Goal: Task Accomplishment & Management: Manage account settings

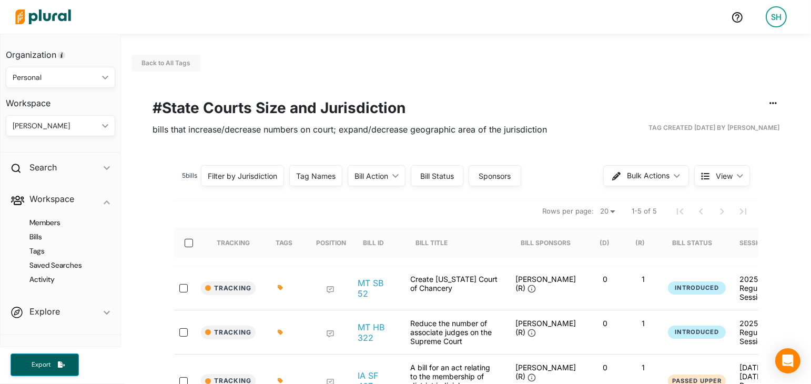
scroll to position [69, 0]
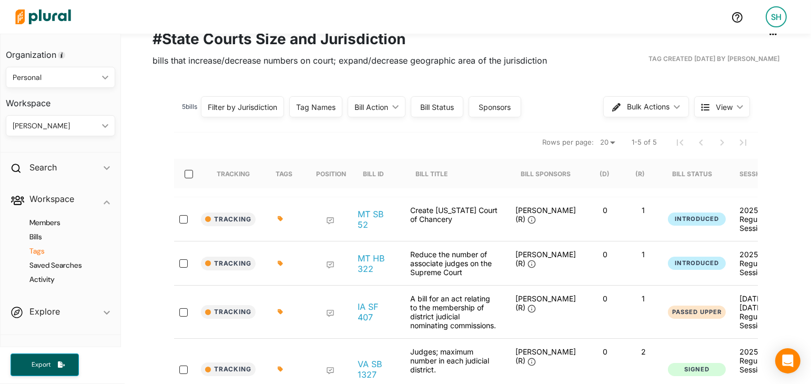
click at [41, 252] on h4 "Tags" at bounding box center [63, 251] width 94 height 10
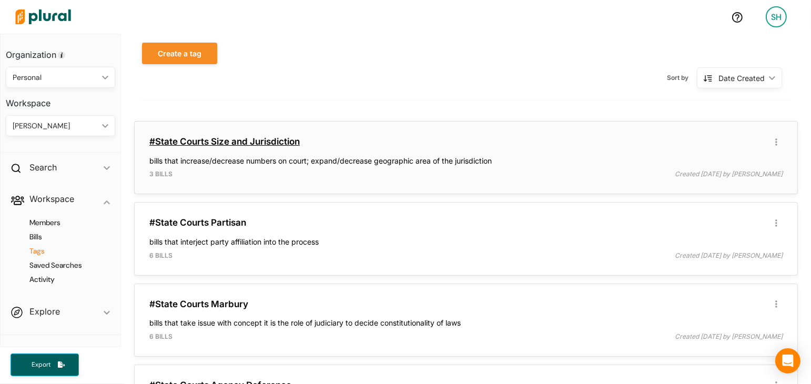
click at [238, 140] on link "#State Courts Size and Jurisdiction" at bounding box center [224, 141] width 150 height 11
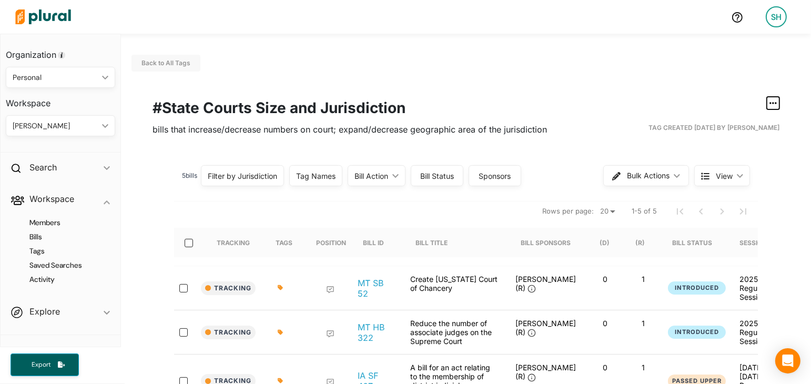
click at [773, 103] on icon "button" at bounding box center [772, 103] width 7 height 2
click at [757, 124] on div "Edit/Share Tag" at bounding box center [739, 123] width 64 height 9
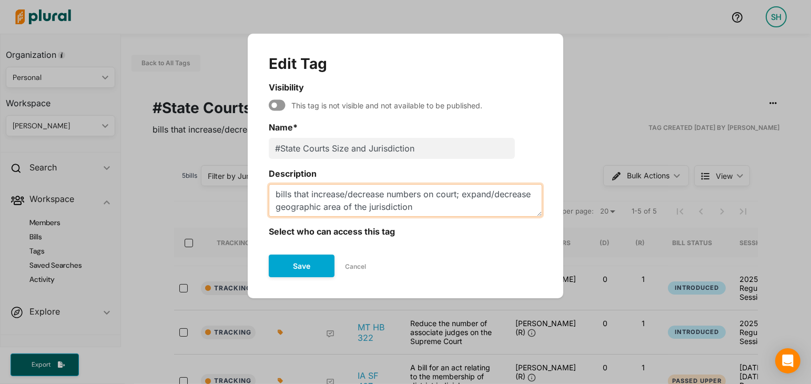
drag, startPoint x: 414, startPoint y: 208, endPoint x: 463, endPoint y: 196, distance: 49.7
click at [463, 196] on textarea "bills that increase/decrease numbers on court; expand/decrease geographic area …" at bounding box center [405, 200] width 273 height 33
type textarea "bills that increase/decrease numbers on court"
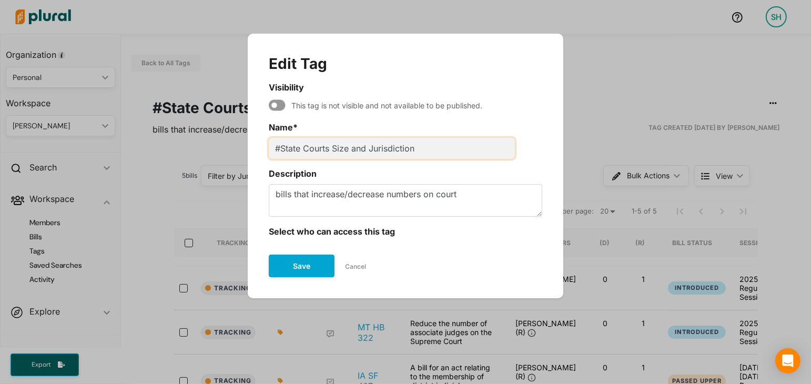
drag, startPoint x: 420, startPoint y: 146, endPoint x: 349, endPoint y: 151, distance: 71.7
click at [348, 151] on input "#State Courts Size and Jurisdiction" at bounding box center [392, 148] width 246 height 21
type input "#State Courts Size"
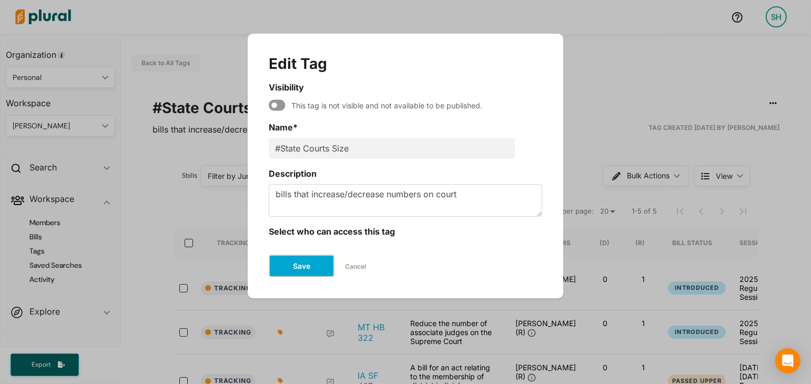
click at [285, 263] on button "Save" at bounding box center [302, 265] width 66 height 23
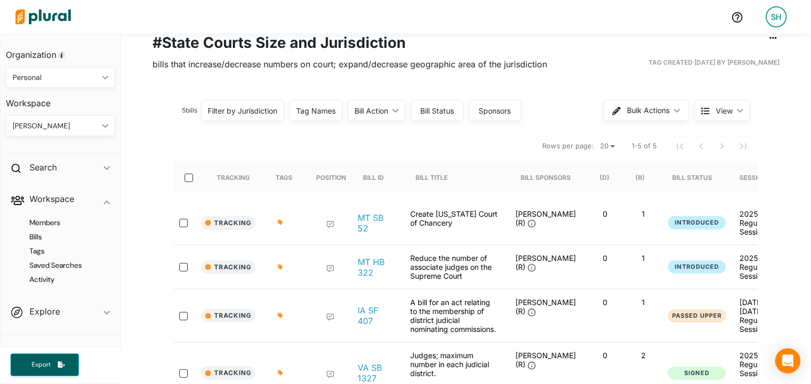
scroll to position [70, 0]
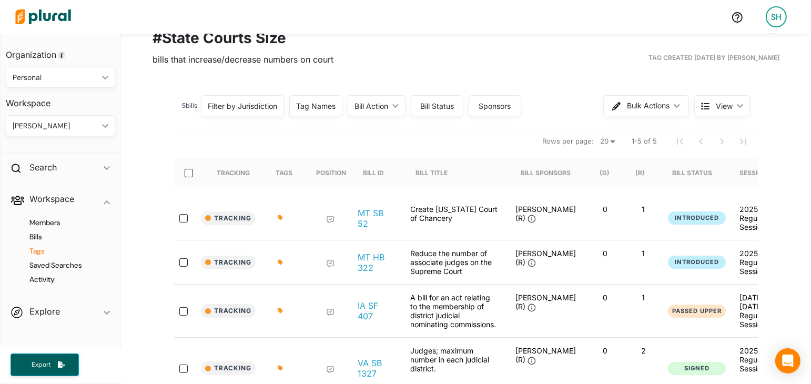
click at [44, 252] on h4 "Tags" at bounding box center [63, 251] width 94 height 10
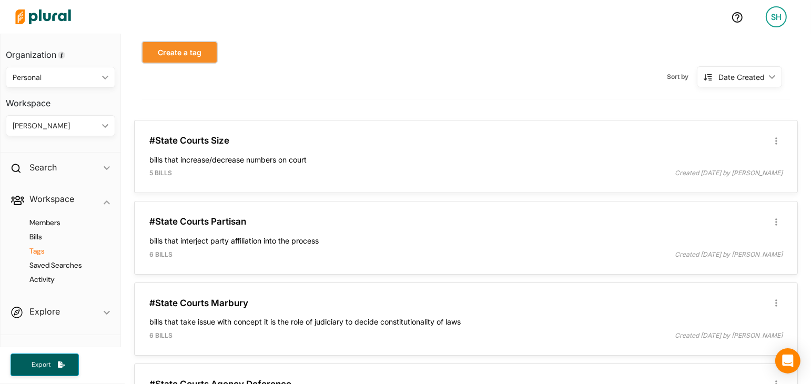
click at [189, 51] on button "Create a tag" at bounding box center [179, 53] width 75 height 22
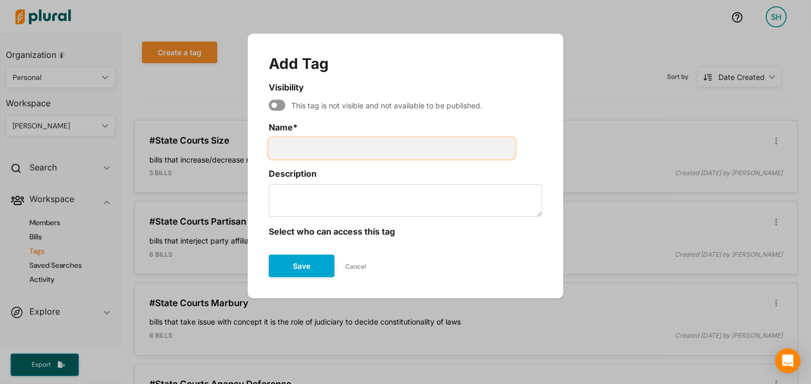
click at [292, 148] on input "Name *" at bounding box center [392, 148] width 246 height 21
type input "State Courts Structure"
click at [345, 267] on button "Cancel" at bounding box center [355, 267] width 42 height 16
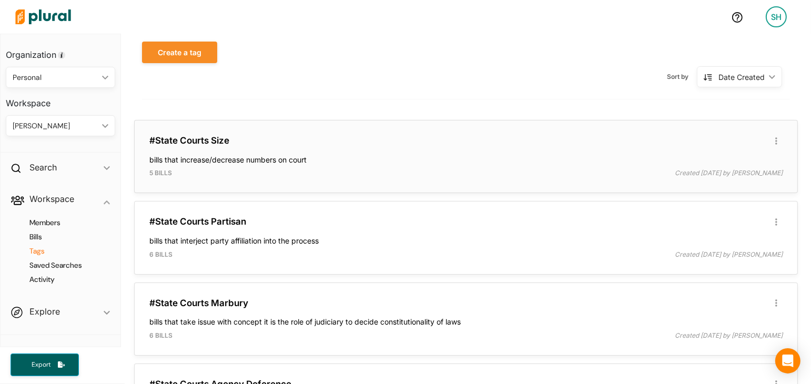
click at [206, 134] on div "#State Courts Size Edit/Share Tag Delete Tag ic_group_add Created with Sketch. …" at bounding box center [466, 157] width 654 height 64
click at [209, 141] on link "#State Courts Size" at bounding box center [189, 140] width 80 height 11
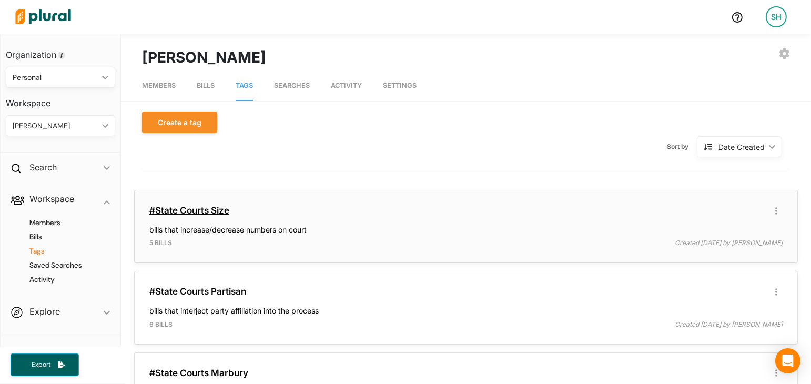
click at [224, 211] on link "#State Courts Size" at bounding box center [189, 210] width 80 height 11
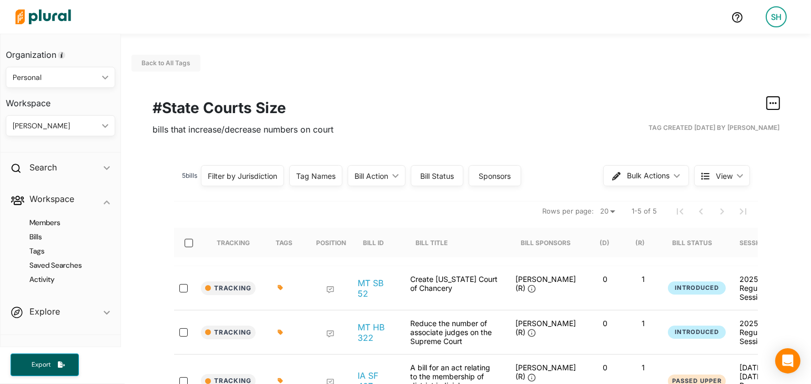
click at [774, 103] on icon "button" at bounding box center [772, 103] width 7 height 2
click at [745, 126] on div "Edit/Share Tag" at bounding box center [739, 123] width 64 height 9
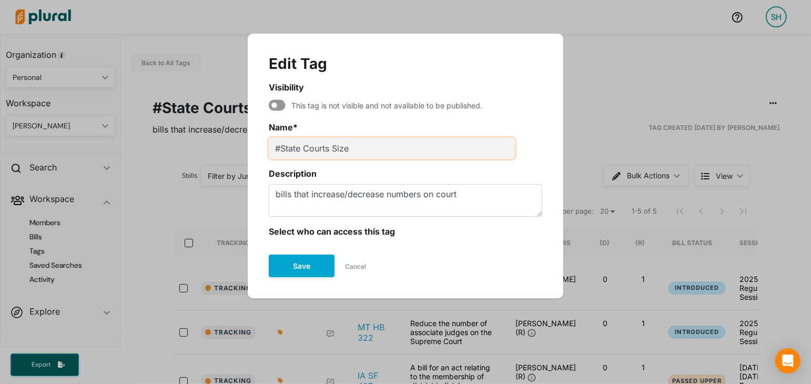
click at [350, 147] on input "#State Courts Size" at bounding box center [392, 148] width 246 height 21
type input "#State Courts Structure"
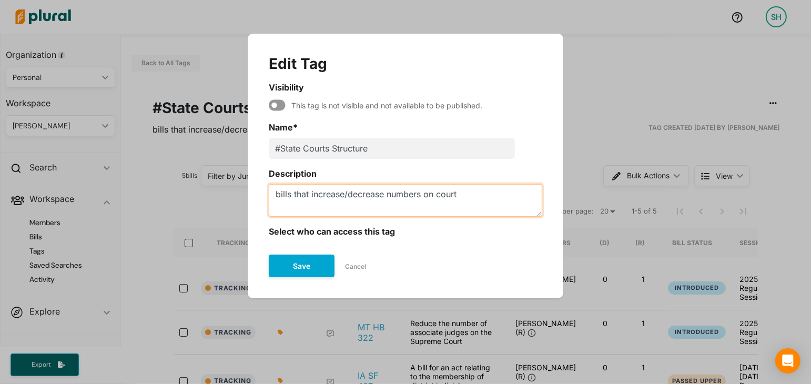
drag, startPoint x: 468, startPoint y: 197, endPoint x: 313, endPoint y: 199, distance: 154.6
click at [313, 199] on textarea "bills that increase/decrease numbers on court" at bounding box center [405, 200] width 273 height 33
click at [420, 196] on textarea "bills that change structure of court (decrease/increase size; expand jurisdicti…" at bounding box center [405, 200] width 273 height 33
click at [513, 197] on textarea "bills that change structure of court decrease/increase size; expand jurisdiction" at bounding box center [405, 200] width 273 height 33
click at [418, 196] on textarea "bills that change structure of court decrease/increase size; expand jurisdiction" at bounding box center [405, 200] width 273 height 33
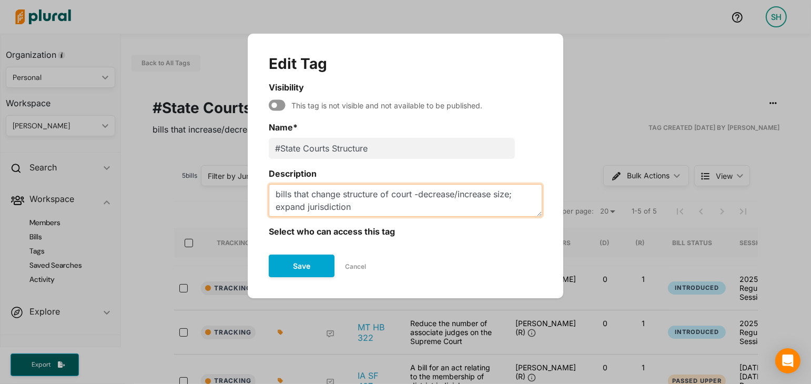
click at [516, 197] on textarea "bills that change structure of court -decrease/increase size; expand jurisdicti…" at bounding box center [405, 200] width 273 height 33
click at [350, 210] on textarea "bills that change structure of court -decrease/increase size, expand jurisdicti…" at bounding box center [405, 200] width 273 height 33
click at [421, 196] on textarea "bills that change structure of court -decrease/increase size, expand jurisdicti…" at bounding box center [405, 200] width 273 height 33
click at [367, 209] on textarea "bills that change structure of court -decrease/increase size, expand jurisdicti…" at bounding box center [405, 200] width 273 height 33
drag, startPoint x: 439, startPoint y: 212, endPoint x: 352, endPoint y: 208, distance: 87.4
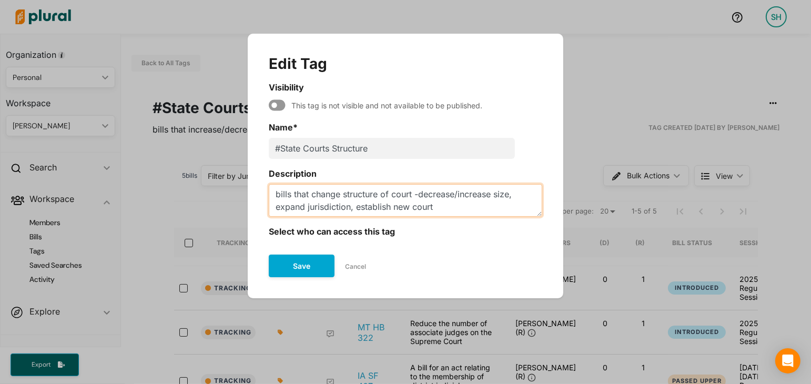
click at [351, 208] on textarea "bills that change structure of court -decrease/increase size, expand jurisdicti…" at bounding box center [405, 200] width 273 height 33
type textarea "bills that change structure of court -decrease/increase size, expand jurisdicti…"
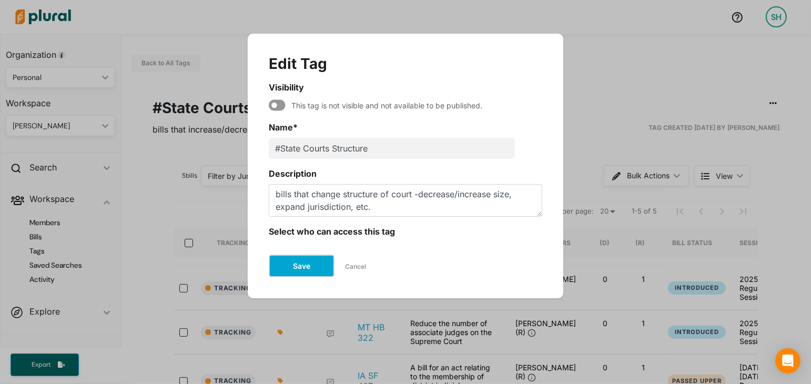
click at [310, 264] on button "Save" at bounding box center [302, 265] width 66 height 23
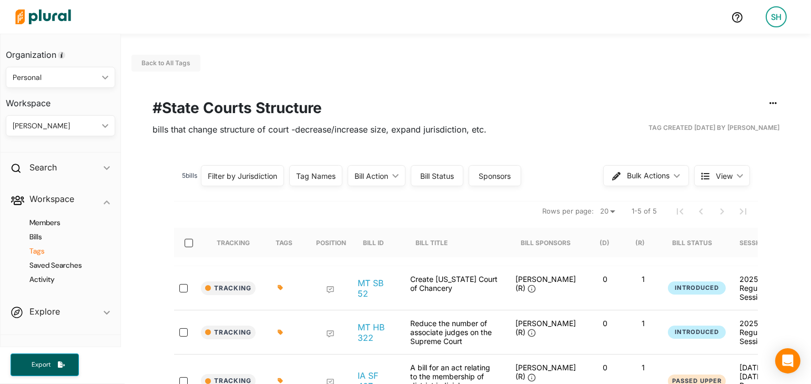
click at [49, 250] on h4 "Tags" at bounding box center [63, 251] width 94 height 10
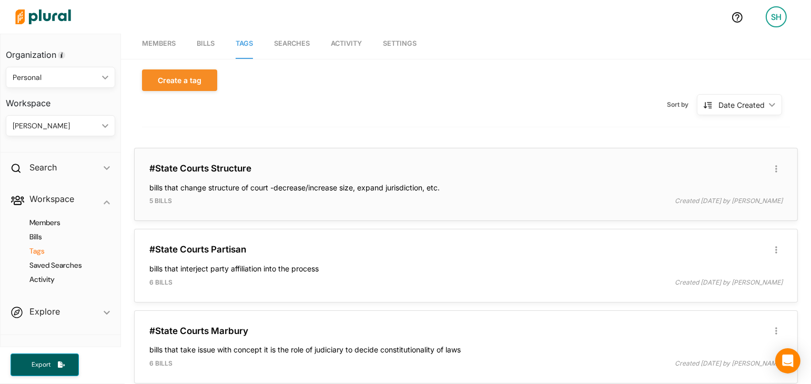
scroll to position [68, 0]
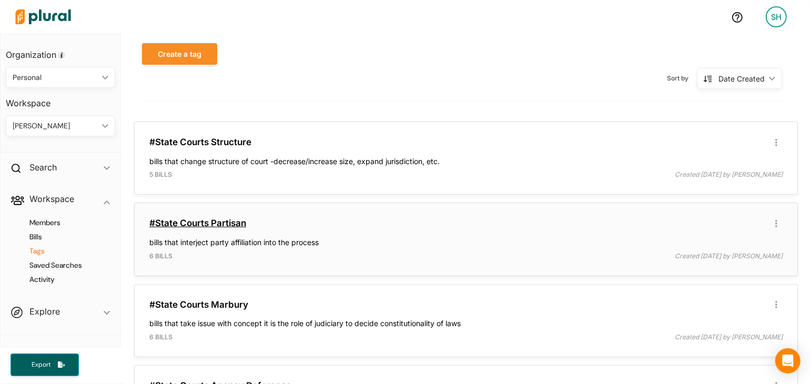
click at [224, 219] on link "#State Courts Partisan" at bounding box center [197, 223] width 97 height 11
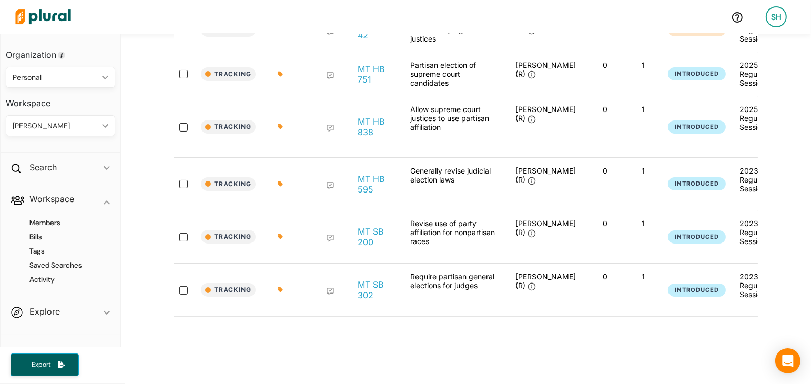
scroll to position [260, 0]
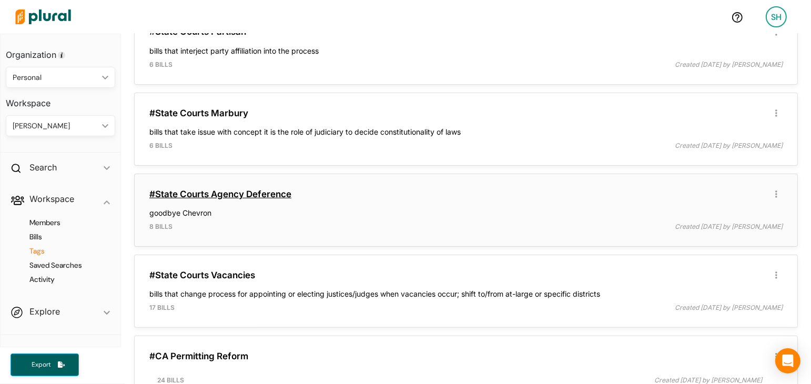
click at [251, 189] on link "#State Courts Agency Deference" at bounding box center [220, 194] width 142 height 11
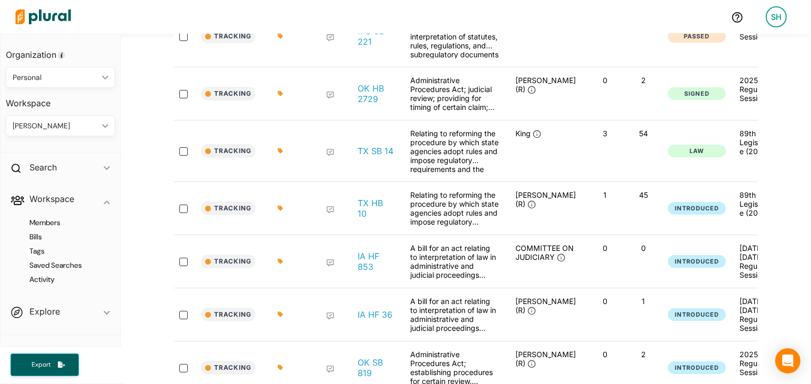
scroll to position [317, 0]
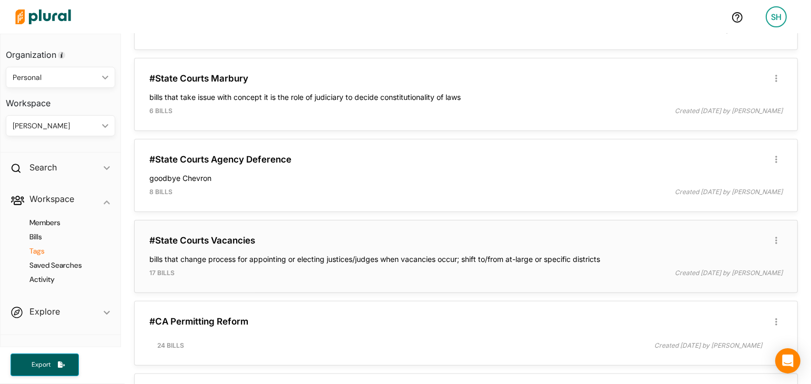
scroll to position [293, 0]
click at [779, 238] on button "button" at bounding box center [776, 241] width 13 height 13
click at [757, 253] on link "Edit/Share Tag" at bounding box center [735, 262] width 92 height 24
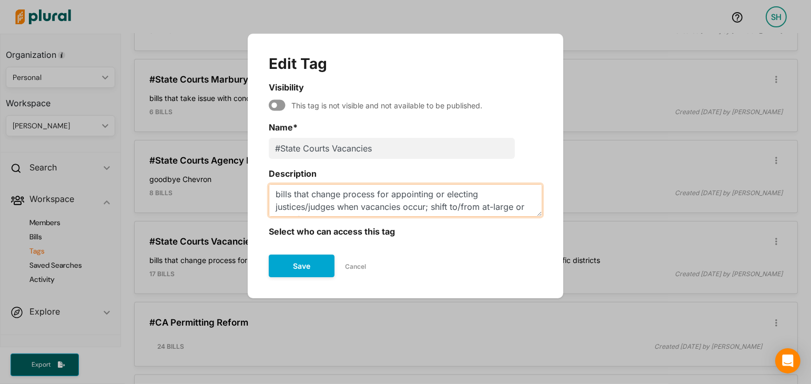
drag, startPoint x: 516, startPoint y: 194, endPoint x: 481, endPoint y: 194, distance: 34.2
click at [481, 194] on textarea "bills that change process for appointing or electing justices/judges when vacan…" at bounding box center [405, 200] width 273 height 33
drag, startPoint x: 303, startPoint y: 206, endPoint x: 481, endPoint y: 195, distance: 179.0
click at [481, 195] on textarea "bills that change process for appointing or electing justices/judges when vacan…" at bounding box center [405, 200] width 273 height 33
type textarea "bills that change process for appointing or electing seats when vacancies occur…"
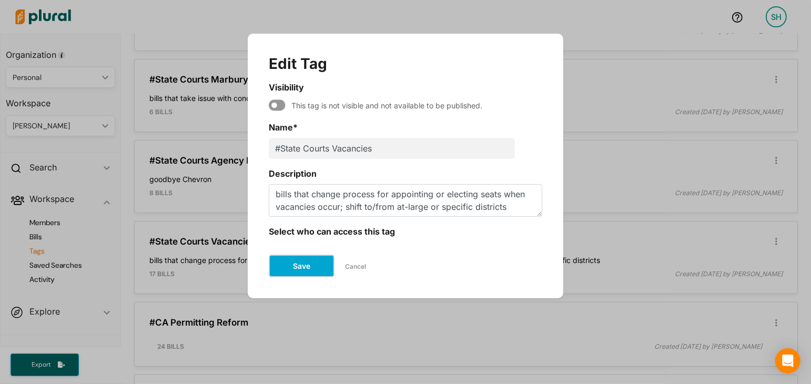
click at [312, 262] on button "Save" at bounding box center [302, 265] width 66 height 23
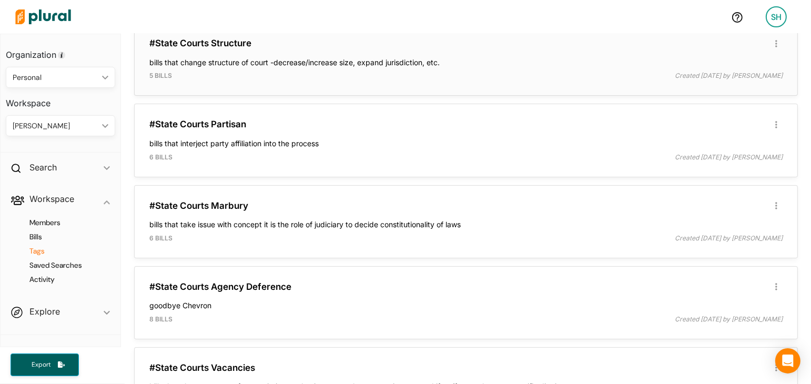
scroll to position [140, 0]
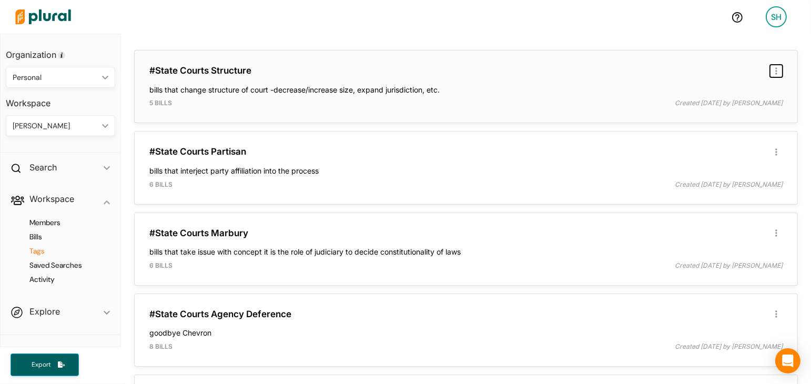
click at [776, 67] on icon "button" at bounding box center [776, 70] width 2 height 7
click at [423, 122] on div "#State Courts Structure Edit/Share Tag Delete Tag ic_group_add Created with Ske…" at bounding box center [465, 86] width 663 height 73
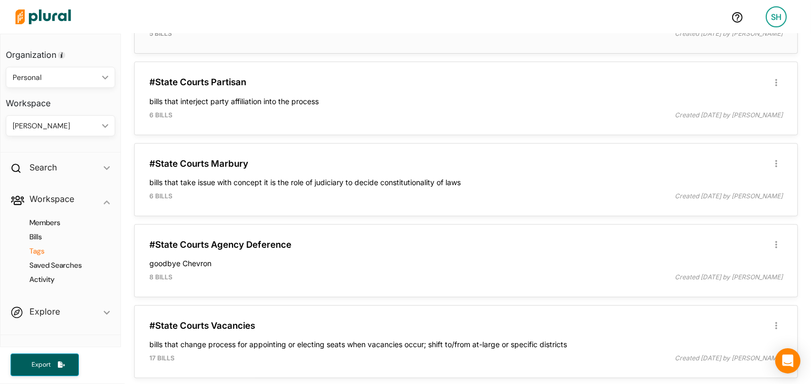
scroll to position [210, 0]
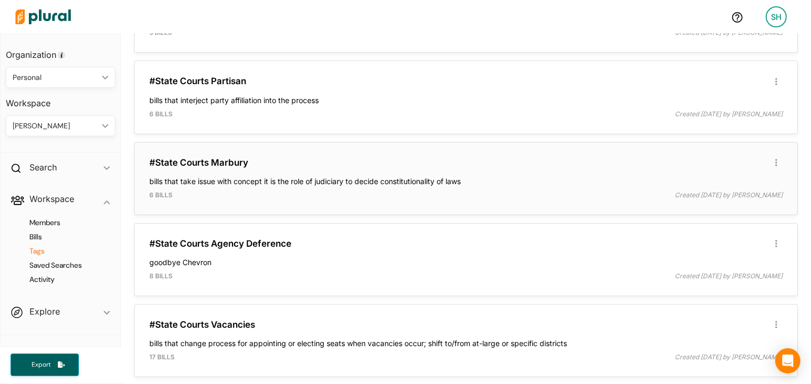
click at [776, 153] on div "#State Courts Marbury Edit/Share Tag Delete Tag ic_group_add Created with Sketc…" at bounding box center [466, 179] width 654 height 64
click at [776, 161] on icon "button" at bounding box center [776, 162] width 2 height 7
click at [741, 175] on link "Edit/Share Tag" at bounding box center [735, 183] width 92 height 24
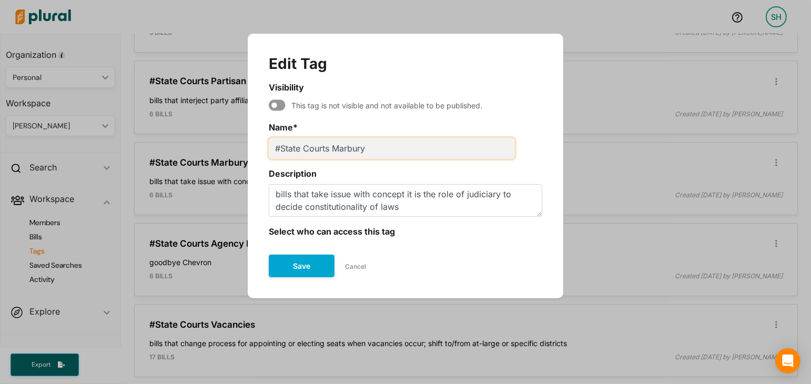
drag, startPoint x: 366, startPoint y: 145, endPoint x: 335, endPoint y: 146, distance: 31.0
click at [335, 146] on input "#State Courts Marbury" at bounding box center [392, 148] width 246 height 21
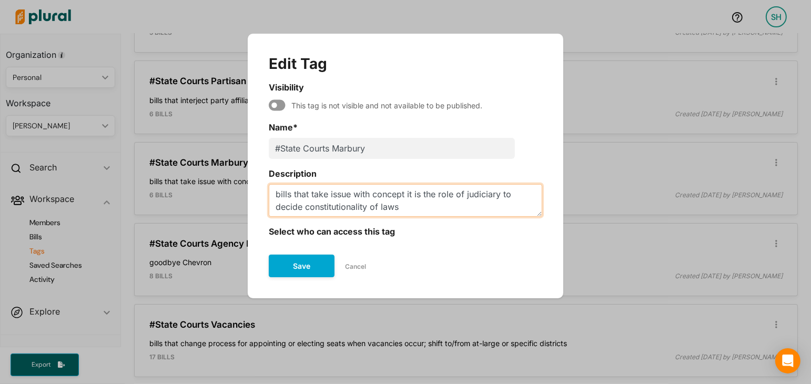
click at [375, 196] on textarea "bills that take issue with concept it is the role of judiciary to decide consti…" at bounding box center [405, 200] width 273 height 33
click at [446, 193] on textarea "bills that take issue with Marbury concept it is the role of judiciary to decid…" at bounding box center [405, 200] width 273 height 33
type textarea "bills that take issue with [PERSON_NAME] concept that it is the role of judicia…"
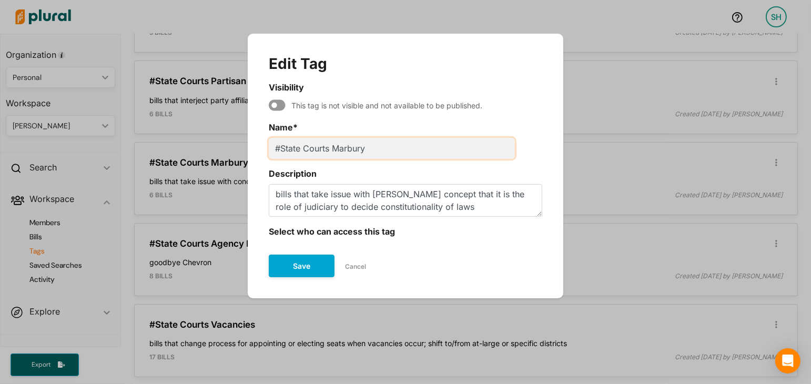
click at [372, 146] on input "#State Courts Marbury" at bounding box center [392, 148] width 246 height 21
drag, startPoint x: 367, startPoint y: 148, endPoint x: 336, endPoint y: 149, distance: 31.0
click at [334, 149] on input "#State Courts Marbury" at bounding box center [392, 148] width 246 height 21
type input "#State Courts Judicial Review"
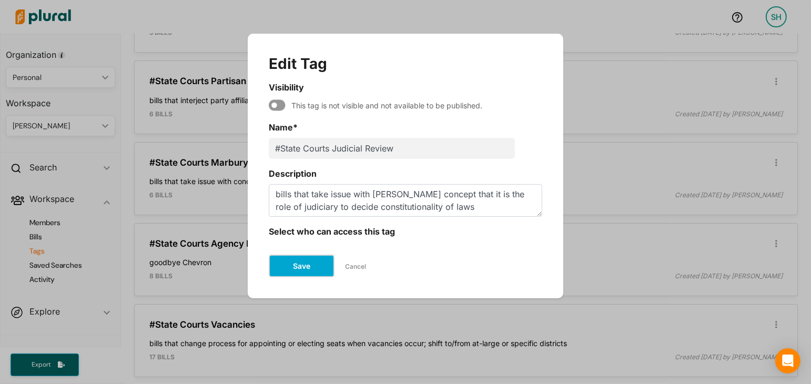
click at [293, 264] on button "Save" at bounding box center [302, 265] width 66 height 23
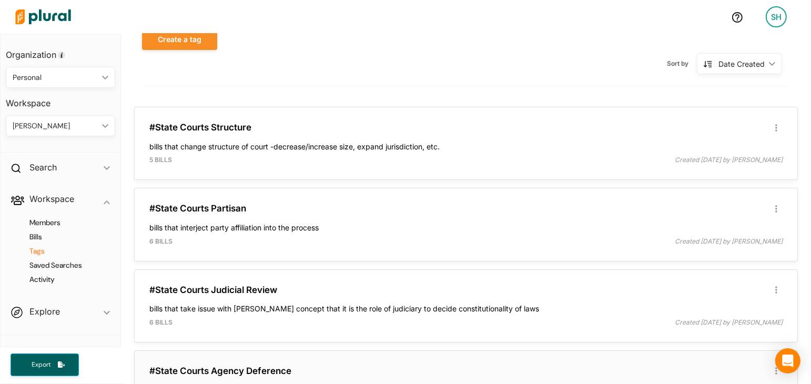
scroll to position [0, 0]
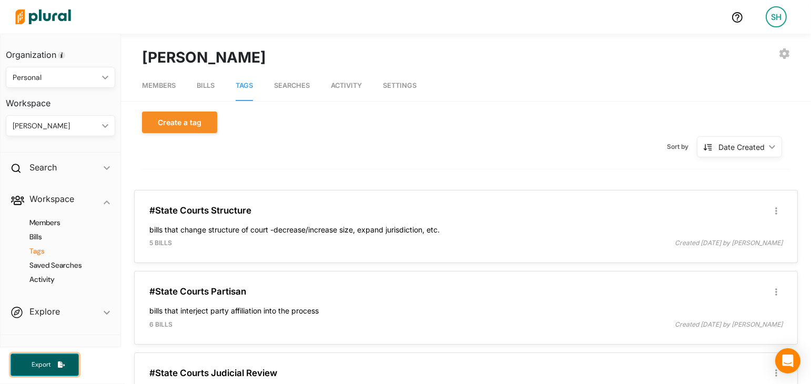
click at [63, 359] on button "Export" at bounding box center [45, 364] width 68 height 23
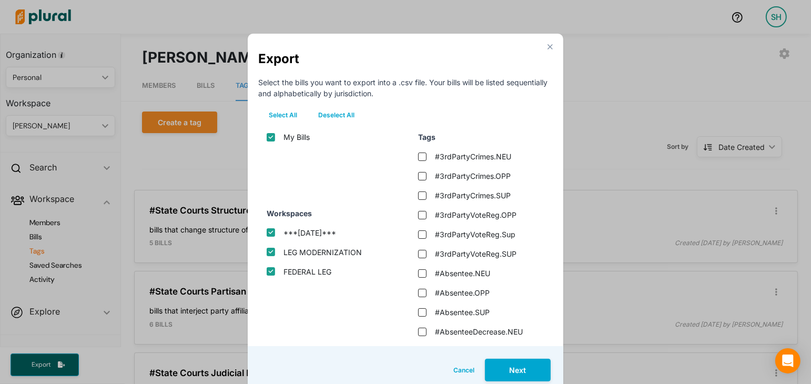
click at [269, 230] on input "***SEP 2025***" at bounding box center [271, 232] width 8 height 8
checkbox input "false"
click at [269, 253] on input "LEG MODERNIZATION" at bounding box center [271, 252] width 8 height 8
checkbox input "false"
click at [270, 274] on input "FEDERAL LEG" at bounding box center [271, 271] width 8 height 8
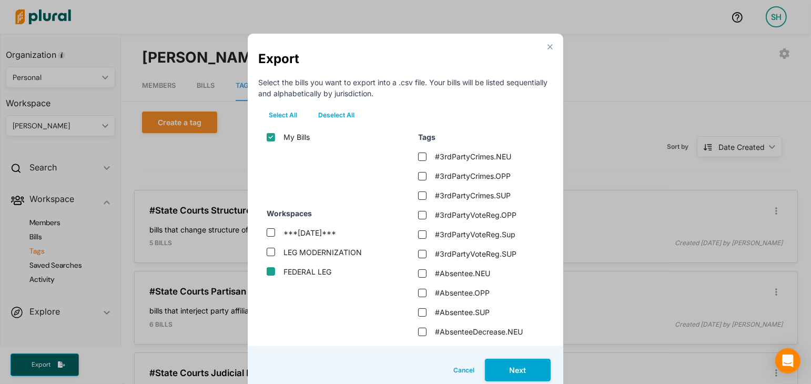
checkbox input "false"
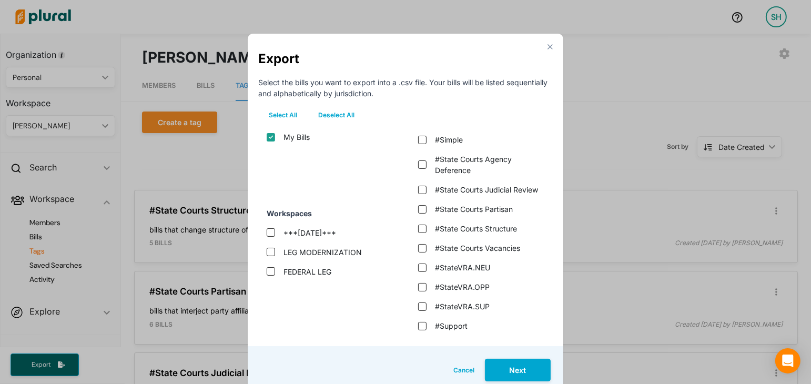
scroll to position [3986, 0]
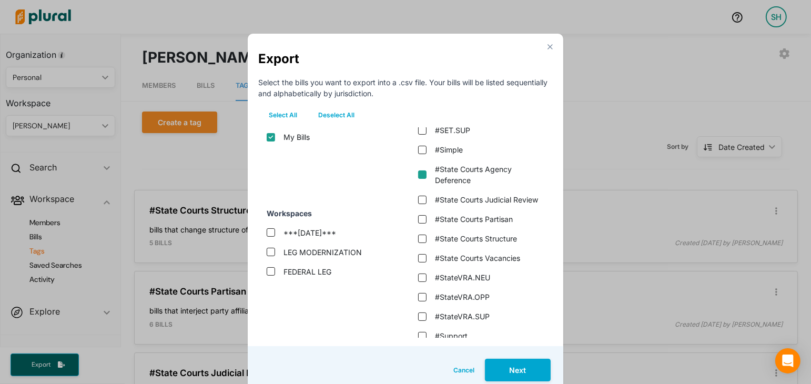
click at [424, 170] on deference "#State Courts Agency Deference" at bounding box center [422, 174] width 8 height 8
checkbox deference "true"
click at [422, 196] on review "#State Courts Judicial Review" at bounding box center [422, 200] width 8 height 8
checkbox review "true"
click at [421, 215] on partisan "#State Courts Partisan" at bounding box center [422, 219] width 8 height 8
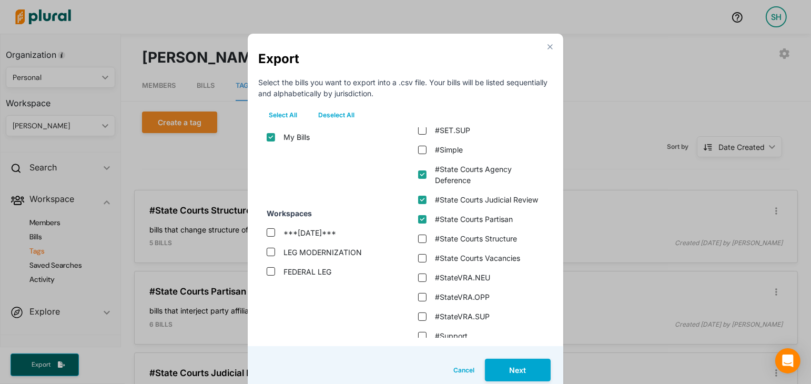
checkbox partisan "true"
click at [421, 234] on structure "#State Courts Structure" at bounding box center [422, 238] width 8 height 8
checkbox structure "true"
click at [422, 254] on vacancies "#State Courts Vacancies" at bounding box center [422, 258] width 8 height 8
checkbox vacancies "true"
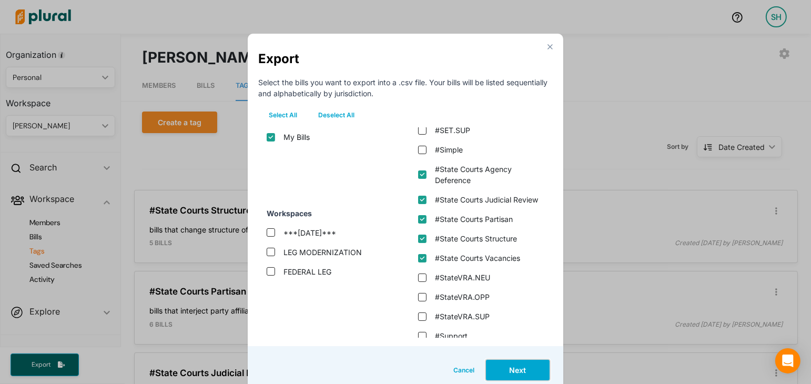
click at [527, 368] on button "Next" at bounding box center [518, 369] width 66 height 23
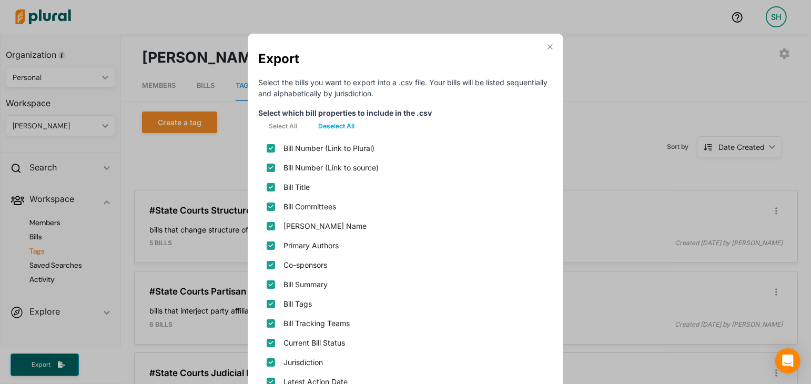
click at [329, 125] on button "Deselect All" at bounding box center [336, 126] width 57 height 16
checkbox plural\) "false"
checkbox source\) "false"
checkbox input "false"
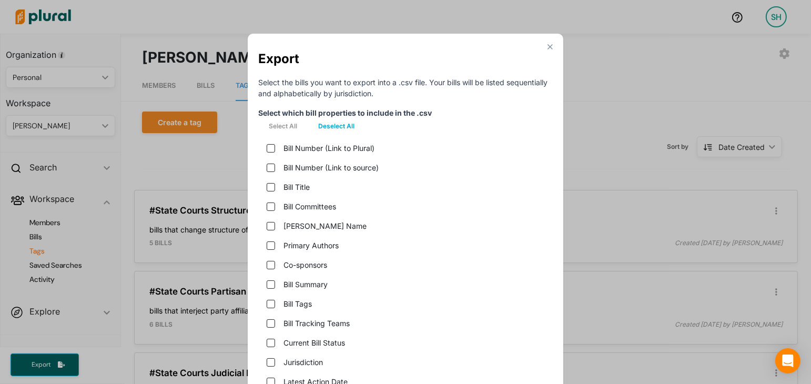
checkbox name "false"
checkbox input "false"
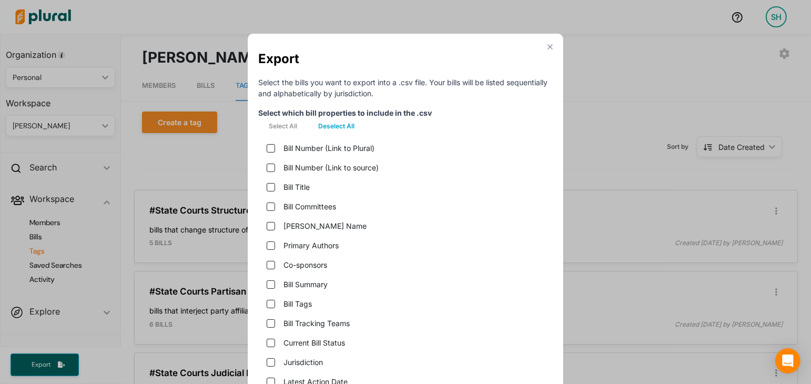
checkbox teams "false"
checkbox status "false"
checkbox input "false"
checkbox date "false"
checkbox input "false"
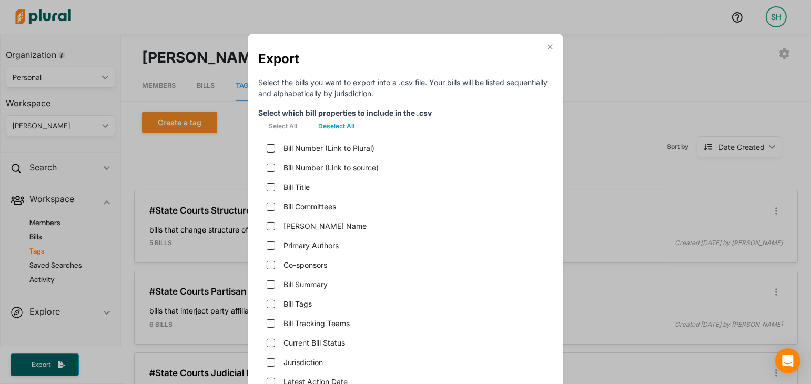
checkbox hearings "false"
checkbox version "false"
checkbox input "false"
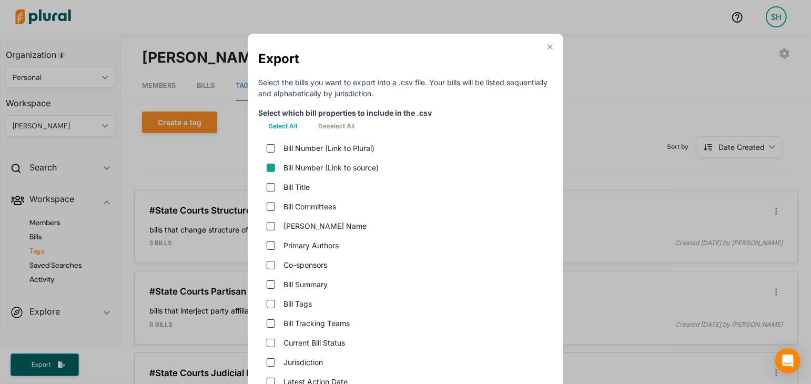
click at [270, 167] on source\) "Bill Number (Link to source)" at bounding box center [271, 167] width 8 height 8
checkbox source\) "true"
click at [272, 187] on input "Bill Title" at bounding box center [271, 187] width 8 height 8
checkbox input "true"
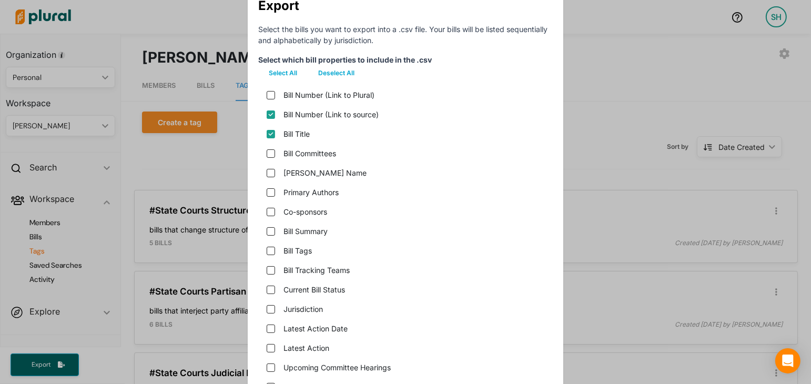
scroll to position [53, 0]
click at [271, 233] on input "Bill Summary" at bounding box center [271, 232] width 8 height 8
checkbox input "true"
click at [271, 253] on input "Bill Tags" at bounding box center [271, 251] width 8 height 8
checkbox input "true"
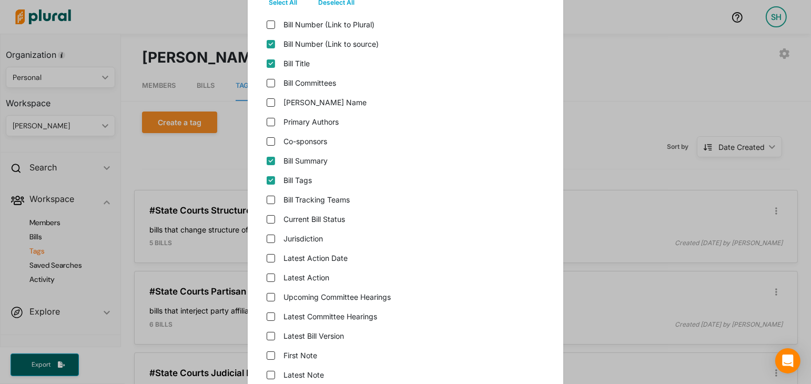
scroll to position [125, 0]
click at [270, 219] on status "Current Bill Status" at bounding box center [271, 218] width 8 height 8
checkbox status "true"
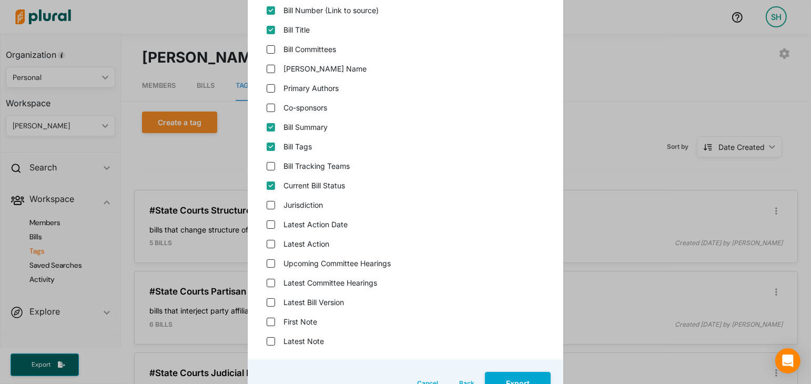
scroll to position [162, 0]
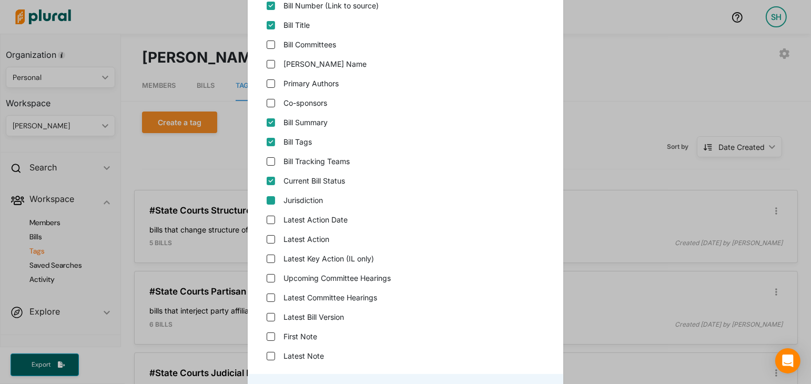
click at [270, 198] on input "Jurisdiction" at bounding box center [271, 200] width 8 height 8
checkbox input "true"
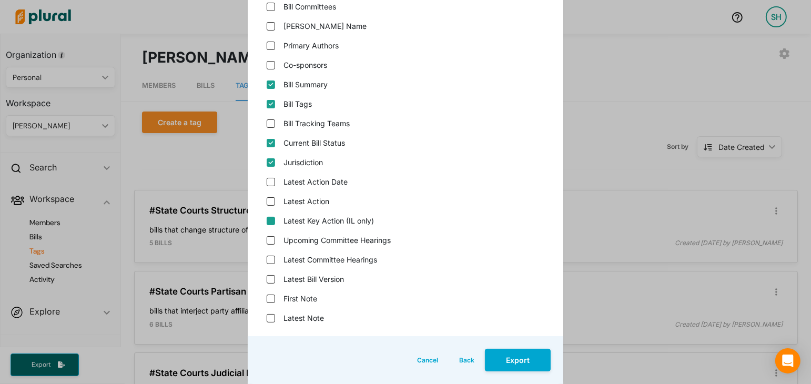
scroll to position [200, 0]
click at [271, 280] on version "Latest Bill Version" at bounding box center [271, 278] width 8 height 8
checkbox version "true"
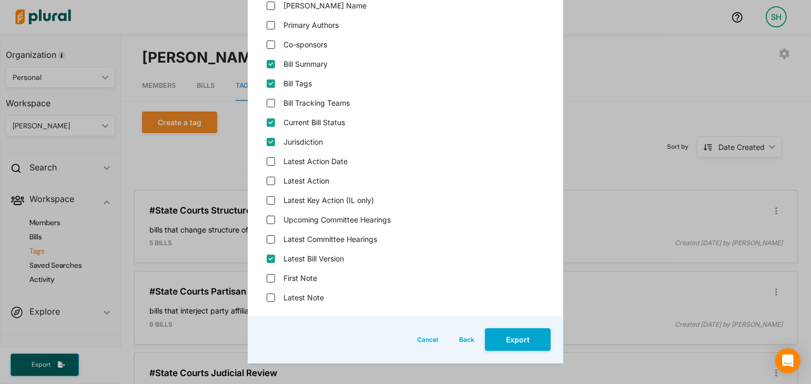
scroll to position [218, 0]
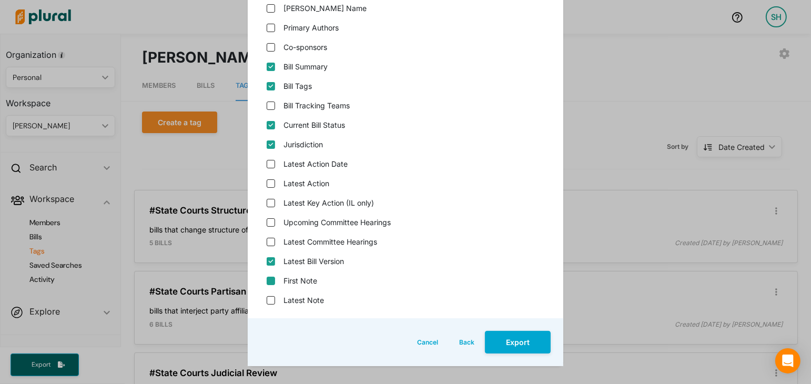
click at [271, 281] on input "First Note" at bounding box center [271, 280] width 8 height 8
checkbox input "true"
click at [271, 297] on input "Latest Note" at bounding box center [271, 300] width 8 height 8
checkbox input "true"
click at [272, 167] on date "Latest Action Date" at bounding box center [271, 164] width 8 height 8
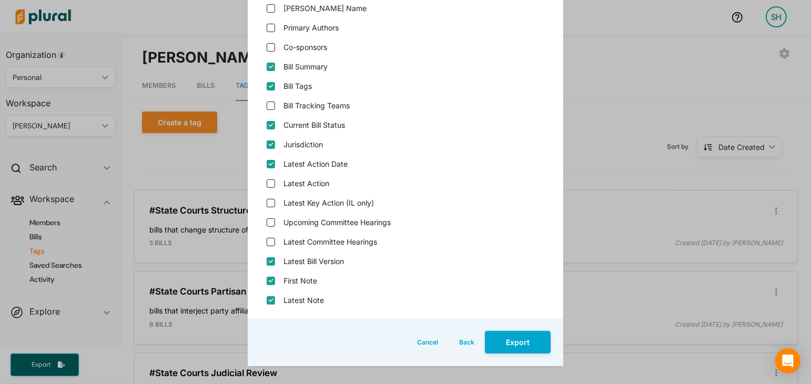
checkbox date "true"
click at [272, 183] on input "Latest Action" at bounding box center [271, 183] width 8 height 8
checkbox input "true"
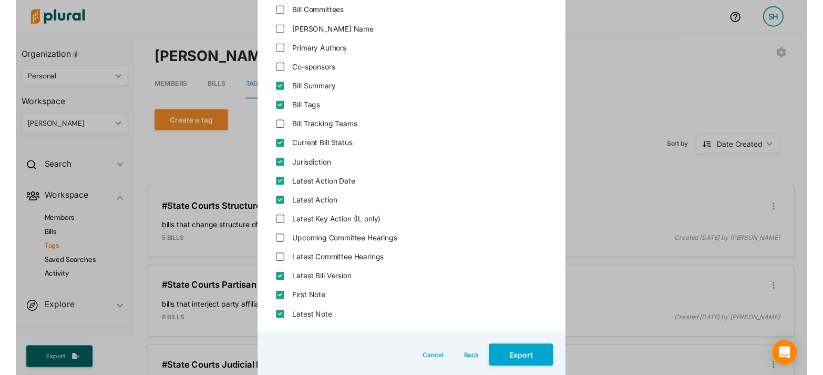
scroll to position [185, 0]
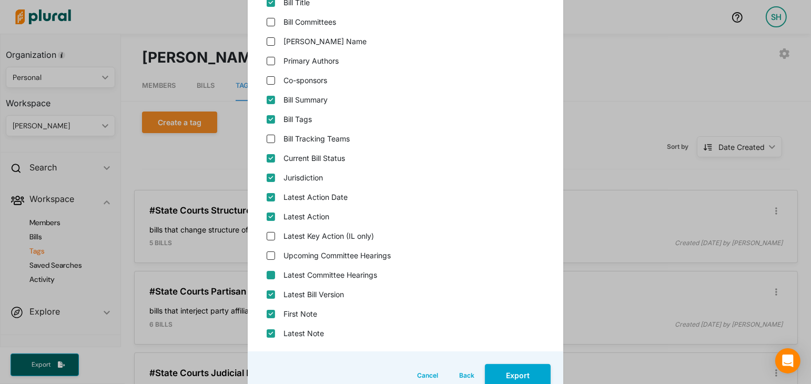
click at [270, 275] on hearings "Latest Committee Hearings" at bounding box center [271, 275] width 8 height 8
checkbox hearings "true"
click at [516, 370] on button "Export" at bounding box center [518, 375] width 66 height 23
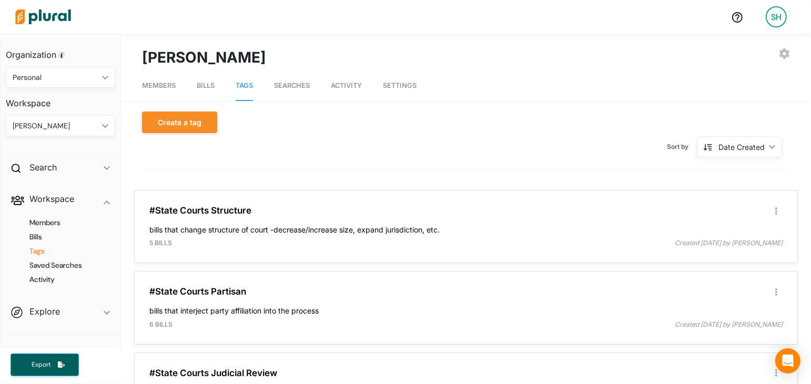
click at [476, 0] on div at bounding box center [367, 16] width 712 height 37
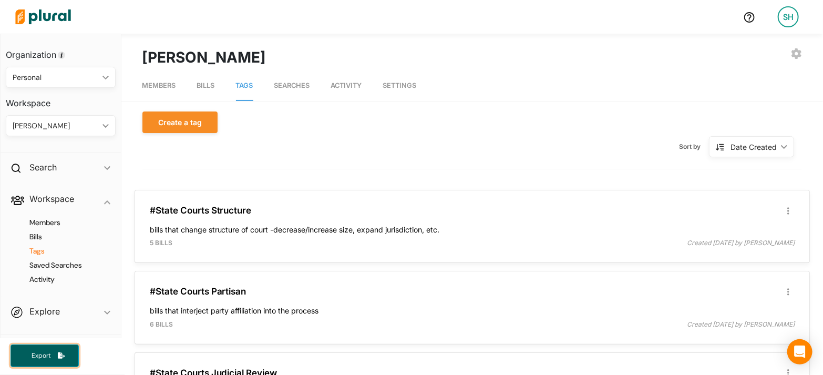
click at [57, 357] on span "Export" at bounding box center [41, 355] width 34 height 9
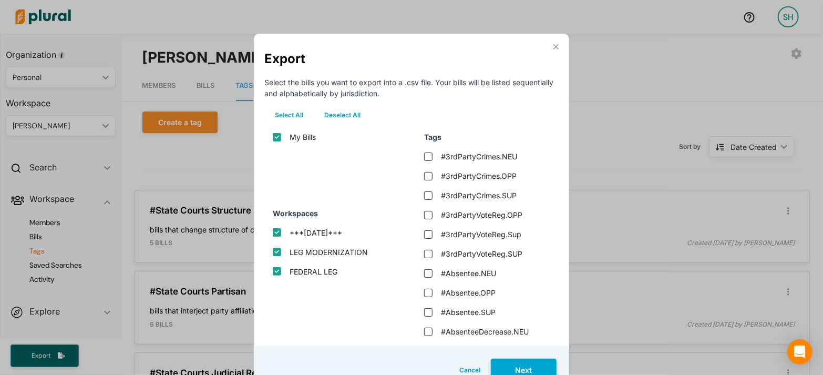
click at [344, 113] on button "Deselect All" at bounding box center [342, 115] width 57 height 16
checkbox input "false"
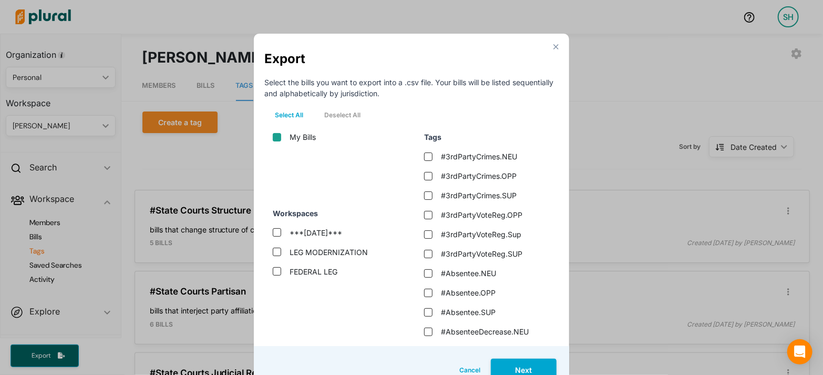
click at [279, 137] on input "My Bills" at bounding box center [277, 137] width 8 height 8
checkbox input "true"
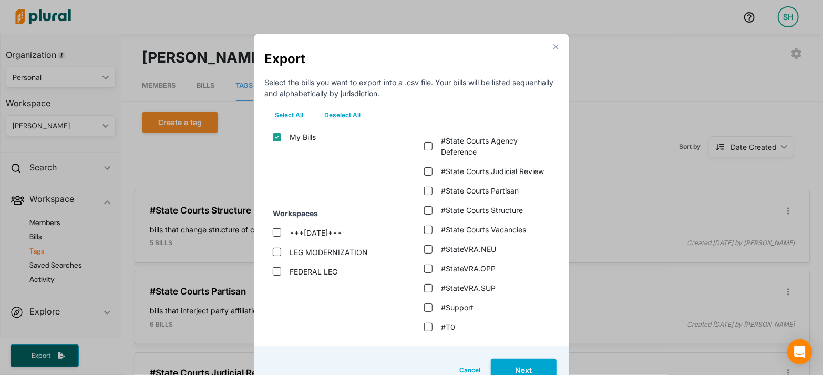
scroll to position [3999, 0]
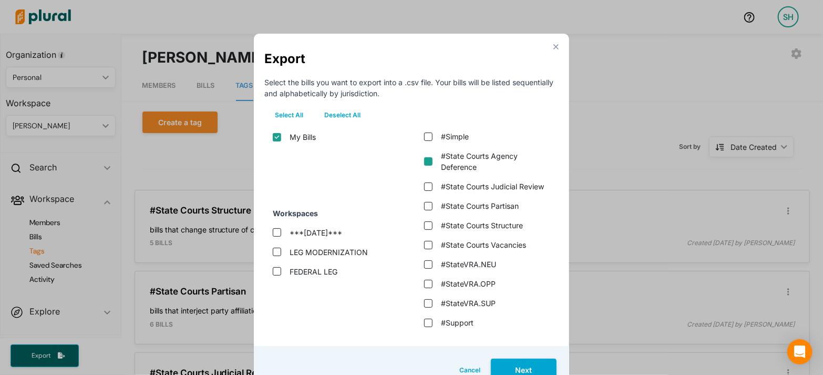
click at [428, 157] on deference "#State Courts Agency Deference" at bounding box center [428, 161] width 8 height 8
checkbox deference "true"
click at [428, 182] on review "#State Courts Judicial Review" at bounding box center [428, 186] width 8 height 8
checkbox review "true"
click at [427, 202] on partisan "#State Courts Partisan" at bounding box center [428, 206] width 8 height 8
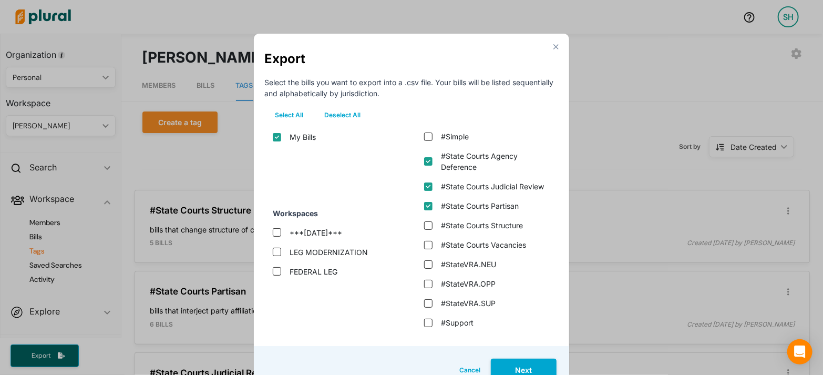
checkbox partisan "true"
click at [427, 221] on structure "#State Courts Structure" at bounding box center [428, 225] width 8 height 8
checkbox structure "true"
click at [427, 241] on vacancies "#State Courts Vacancies" at bounding box center [428, 245] width 8 height 8
checkbox vacancies "true"
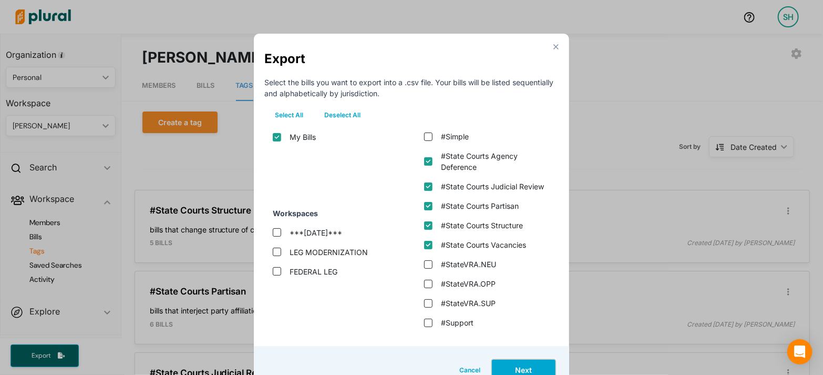
click at [525, 368] on button "Next" at bounding box center [524, 369] width 66 height 23
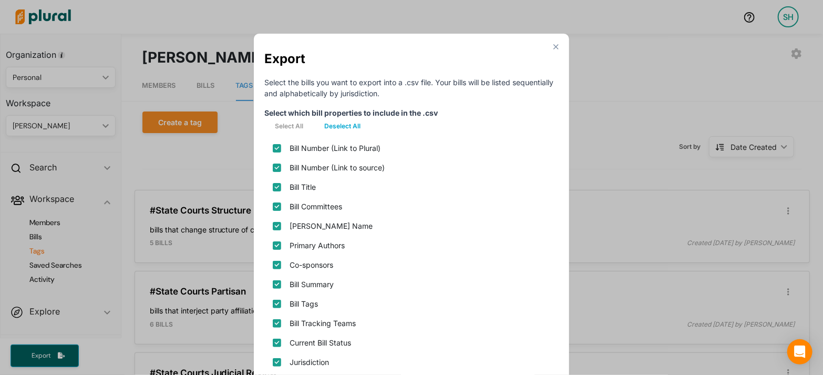
click at [335, 125] on button "Deselect All" at bounding box center [342, 126] width 57 height 16
checkbox plural\) "false"
checkbox source\) "false"
checkbox input "false"
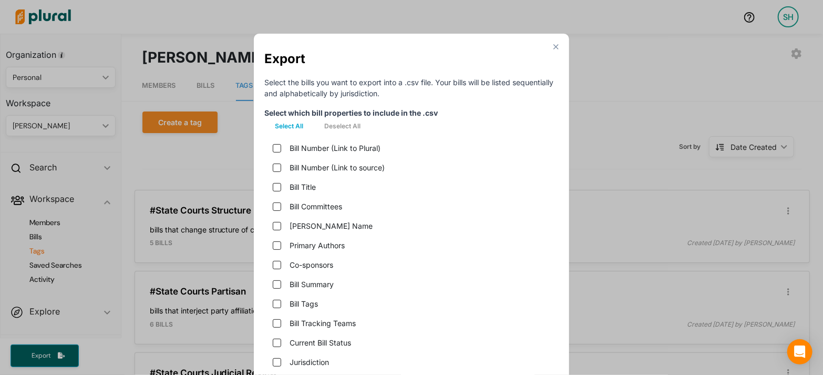
checkbox name "false"
checkbox input "false"
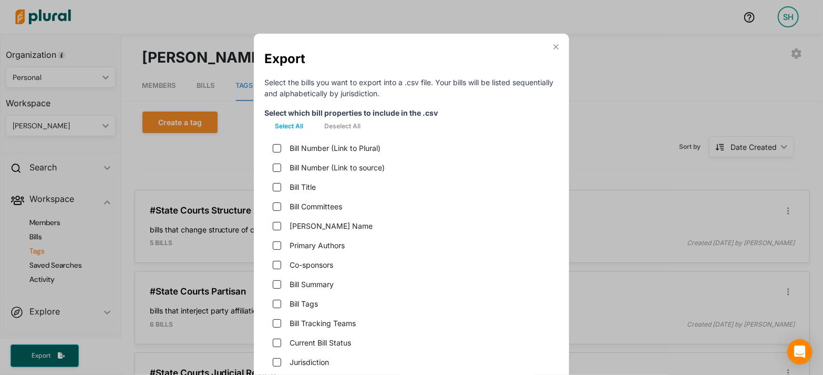
checkbox teams "false"
checkbox status "false"
checkbox input "false"
checkbox date "false"
checkbox input "false"
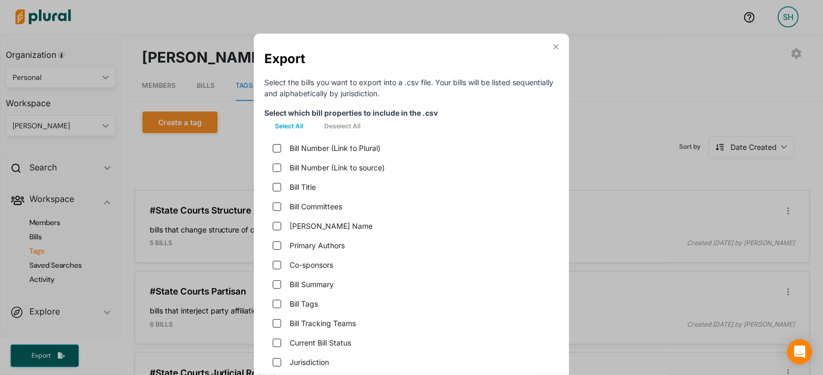
checkbox only\) "false"
checkbox hearings "false"
checkbox version "false"
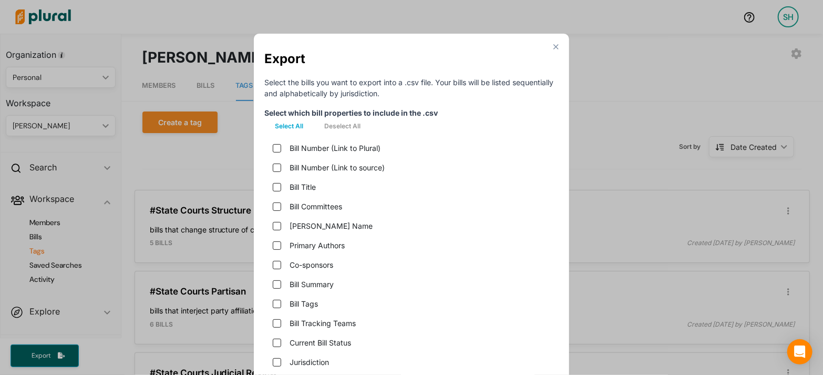
checkbox input "false"
click at [277, 167] on source\) "Bill Number (Link to source)" at bounding box center [277, 167] width 8 height 8
checkbox source\) "true"
click at [278, 189] on input "Bill Title" at bounding box center [277, 187] width 8 height 8
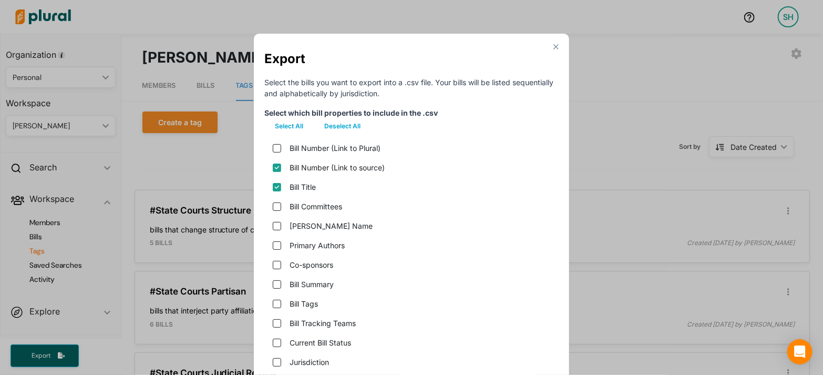
checkbox input "true"
click at [276, 207] on input "Bill Committees" at bounding box center [277, 206] width 8 height 8
checkbox input "true"
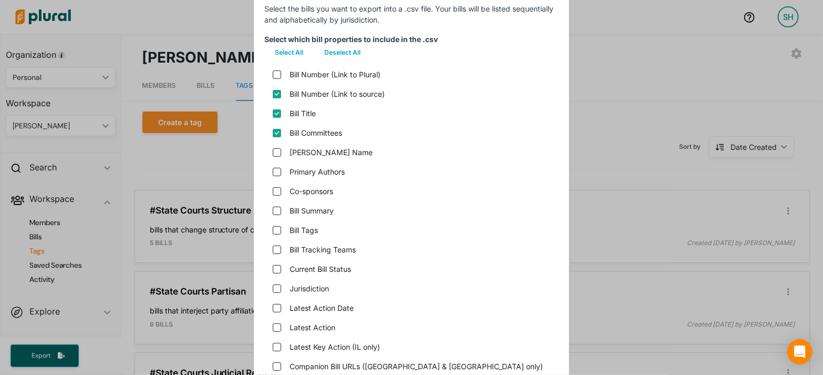
scroll to position [83, 0]
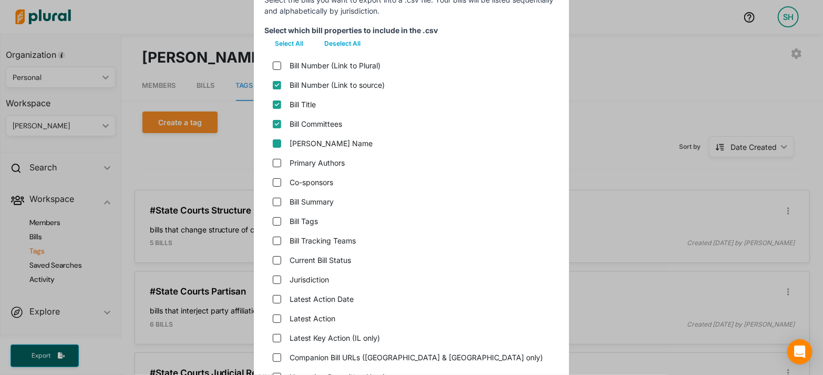
click at [277, 143] on name "Bill Short Name" at bounding box center [277, 143] width 8 height 8
checkbox name "true"
click at [278, 166] on input "Primary Authors" at bounding box center [277, 163] width 8 height 8
checkbox input "true"
click at [279, 203] on input "Bill Summary" at bounding box center [277, 202] width 8 height 8
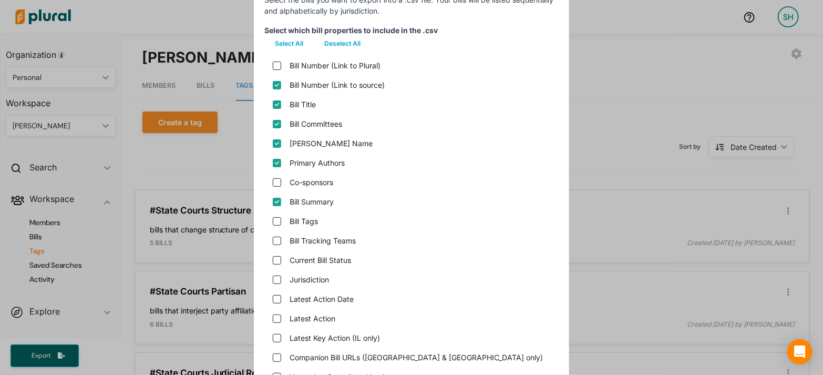
click at [276, 201] on input "Bill Summary" at bounding box center [277, 202] width 8 height 8
checkbox input "false"
click at [277, 219] on input "Bill Tags" at bounding box center [277, 221] width 8 height 8
checkbox input "true"
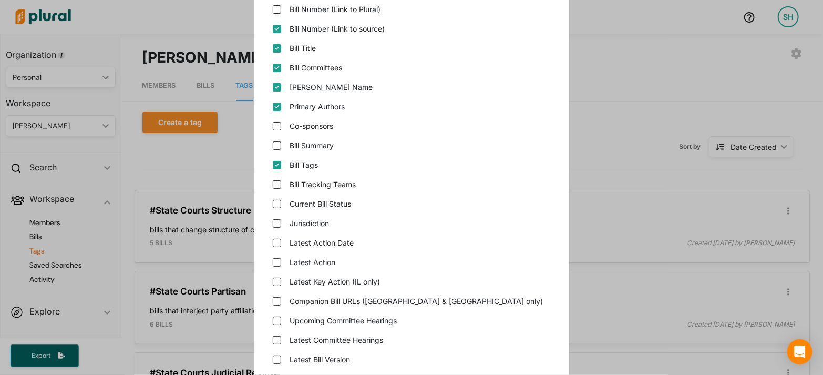
scroll to position [140, 0]
click at [279, 205] on status "Current Bill Status" at bounding box center [277, 203] width 8 height 8
checkbox status "true"
click at [276, 221] on input "Jurisdiction" at bounding box center [277, 222] width 8 height 8
checkbox input "true"
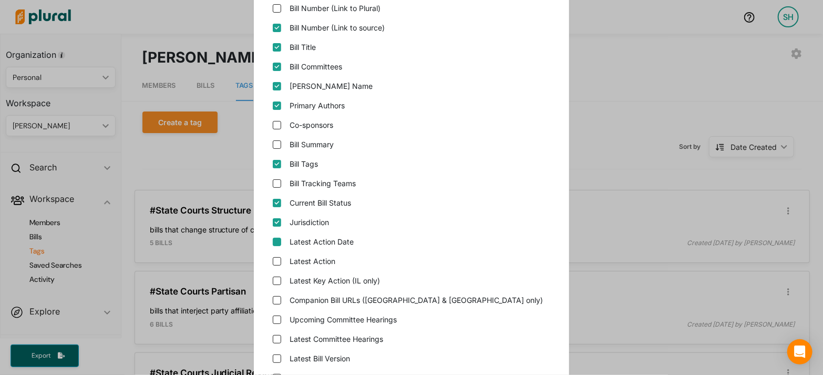
click at [276, 242] on date "Latest Action Date" at bounding box center [277, 242] width 8 height 8
checkbox date "true"
click at [276, 258] on input "Latest Action" at bounding box center [277, 261] width 8 height 8
checkbox input "true"
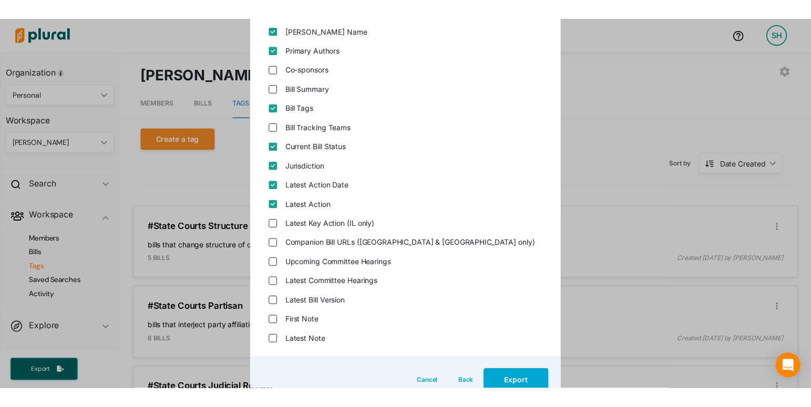
scroll to position [215, 0]
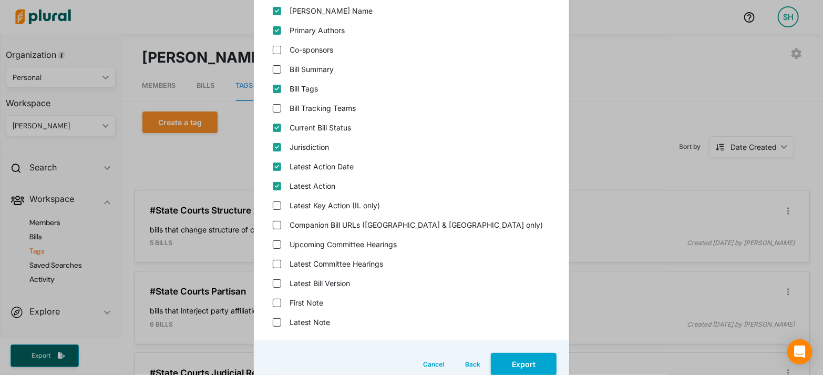
click at [282, 265] on div "Latest Committee Hearings" at bounding box center [411, 263] width 294 height 19
click at [279, 264] on hearings "Latest Committee Hearings" at bounding box center [277, 264] width 8 height 8
checkbox hearings "true"
click at [279, 287] on version "Latest Bill Version" at bounding box center [277, 283] width 8 height 8
checkbox version "true"
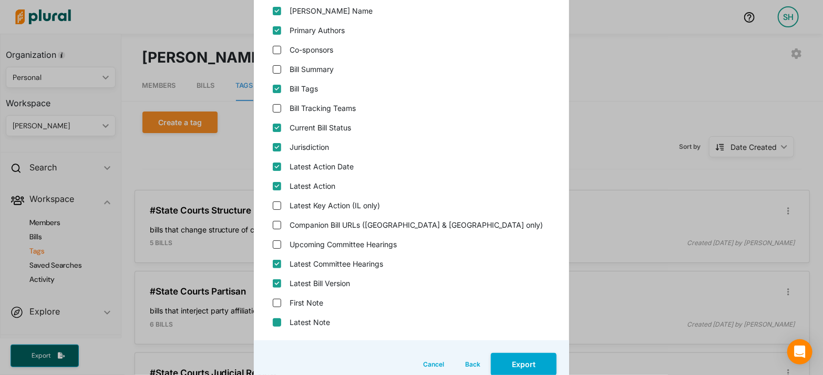
click at [277, 320] on input "Latest Note" at bounding box center [277, 322] width 8 height 8
checkbox input "true"
click at [278, 301] on input "First Note" at bounding box center [277, 303] width 8 height 8
checkbox input "true"
click at [515, 358] on button "Export" at bounding box center [524, 364] width 66 height 23
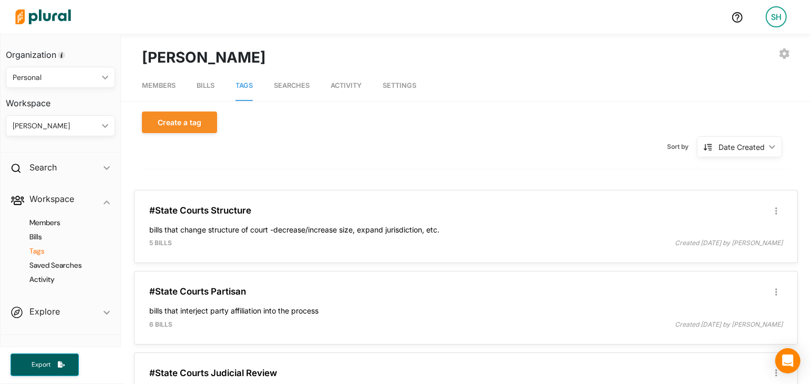
click at [45, 255] on h4 "Tags" at bounding box center [63, 251] width 94 height 10
click at [36, 238] on h4 "Bills" at bounding box center [63, 237] width 94 height 10
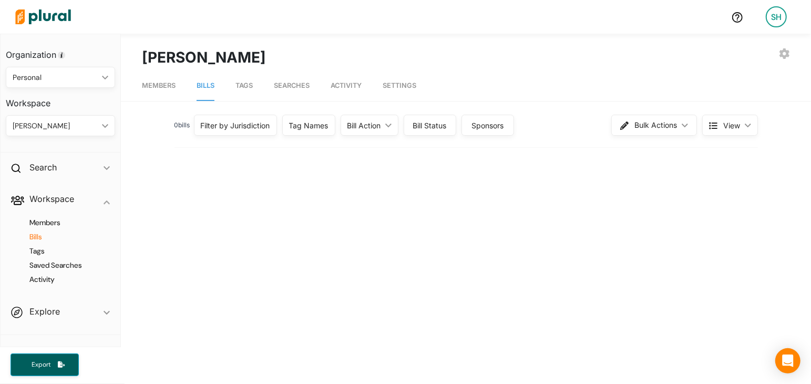
click at [311, 121] on div "Tag Names" at bounding box center [308, 125] width 39 height 11
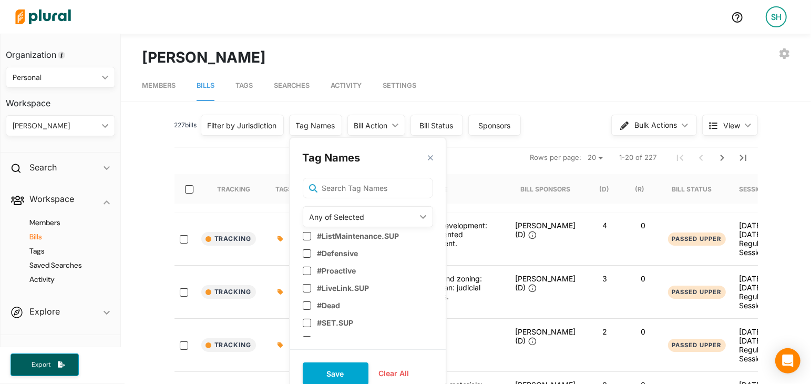
click at [333, 215] on div "Any of Selected" at bounding box center [363, 216] width 106 height 11
click at [340, 183] on input "text" at bounding box center [368, 189] width 130 height 22
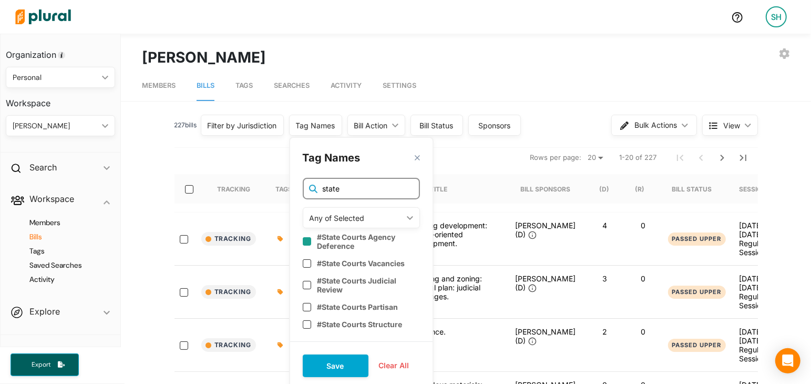
type input "state"
click at [311, 243] on input "checkbox" at bounding box center [307, 240] width 8 height 8
checkbox input "true"
click at [311, 259] on input "checkbox" at bounding box center [307, 262] width 8 height 8
checkbox input "true"
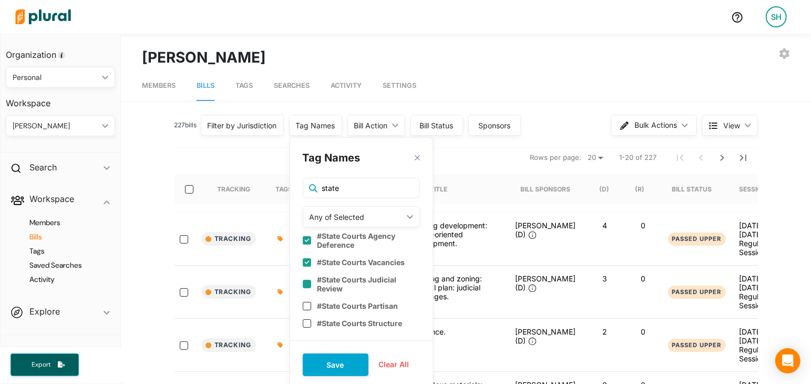
click at [311, 280] on input "checkbox" at bounding box center [307, 284] width 8 height 8
checkbox input "true"
click at [311, 302] on input "checkbox" at bounding box center [307, 306] width 8 height 8
checkbox input "true"
click at [311, 319] on input "checkbox" at bounding box center [307, 323] width 8 height 8
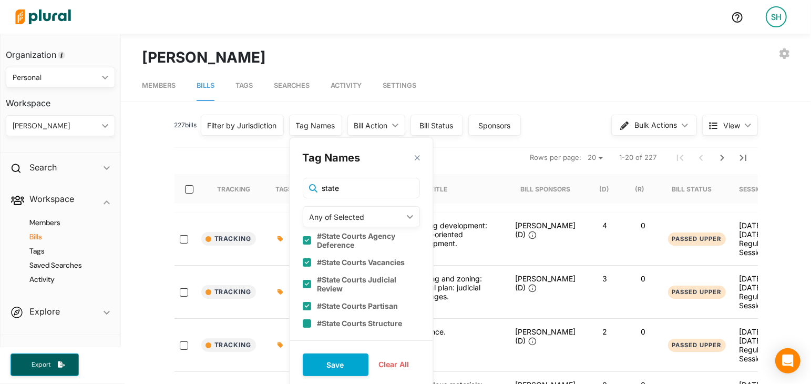
checkbox input "true"
click at [338, 369] on button "Save" at bounding box center [336, 364] width 66 height 23
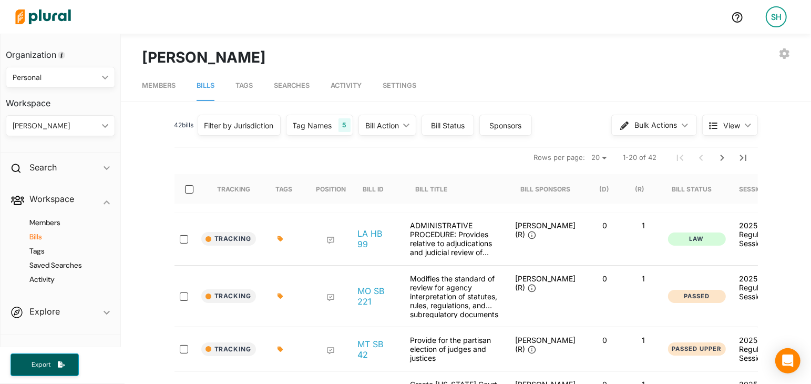
select select "50"
click option "50" at bounding box center [0, 0] width 0 height 0
click at [785, 52] on icon "button" at bounding box center [785, 53] width 11 height 11
click at [612, 68] on nav "Members Bills Tags Searches Activity Settings" at bounding box center [466, 84] width 690 height 33
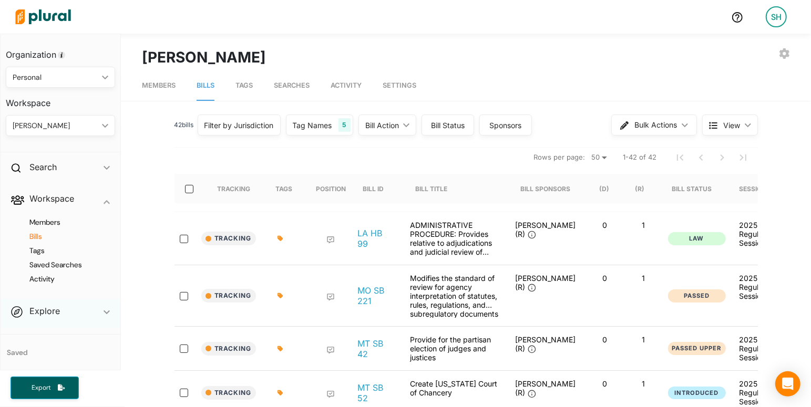
click at [106, 312] on polygon at bounding box center [107, 312] width 6 height 4
click at [106, 231] on icon "ic_keyboard_arrow_down" at bounding box center [107, 233] width 6 height 5
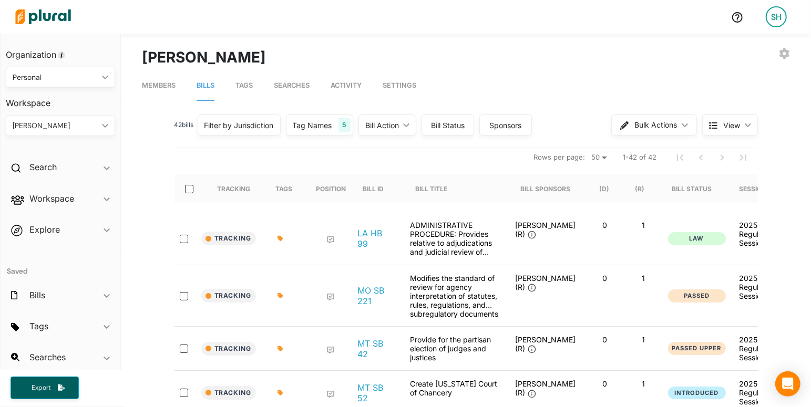
click at [414, 82] on span "Settings" at bounding box center [400, 85] width 34 height 8
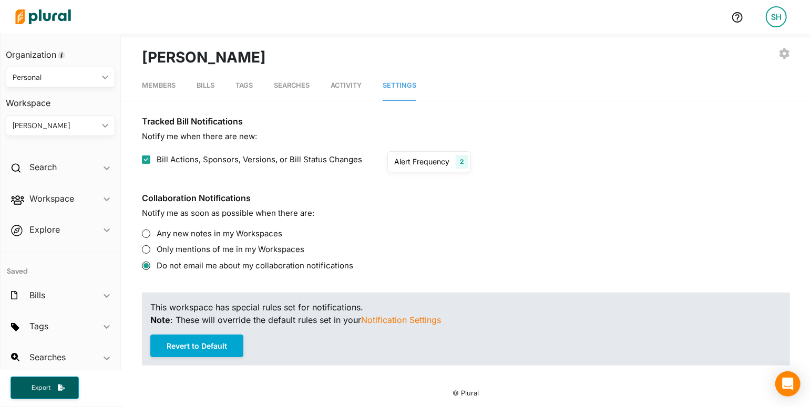
click at [346, 88] on span "Activity" at bounding box center [346, 85] width 31 height 8
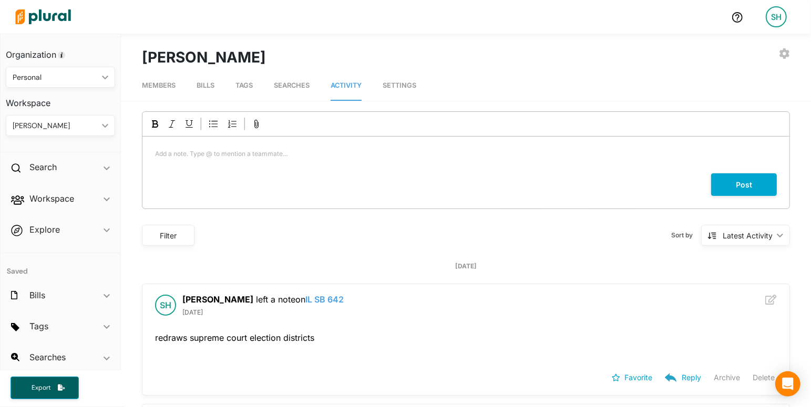
click at [291, 88] on span "Searches" at bounding box center [292, 85] width 36 height 8
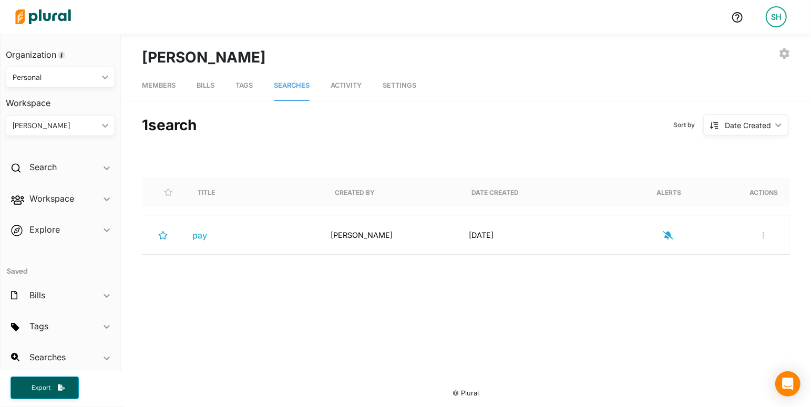
click at [240, 84] on span "Tags" at bounding box center [243, 85] width 17 height 8
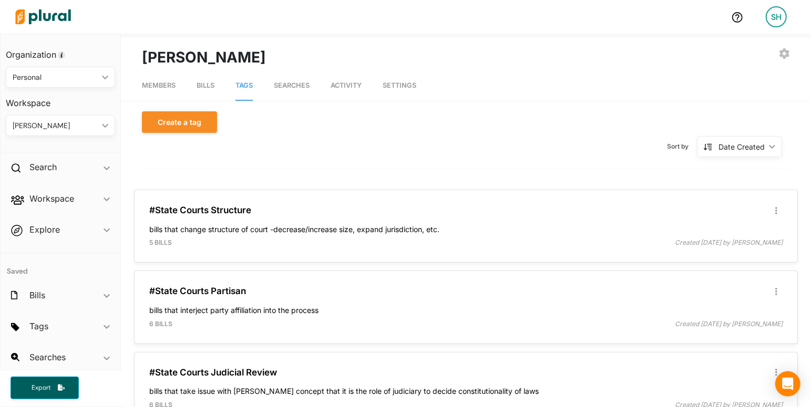
click at [204, 81] on link "Bills" at bounding box center [206, 86] width 18 height 30
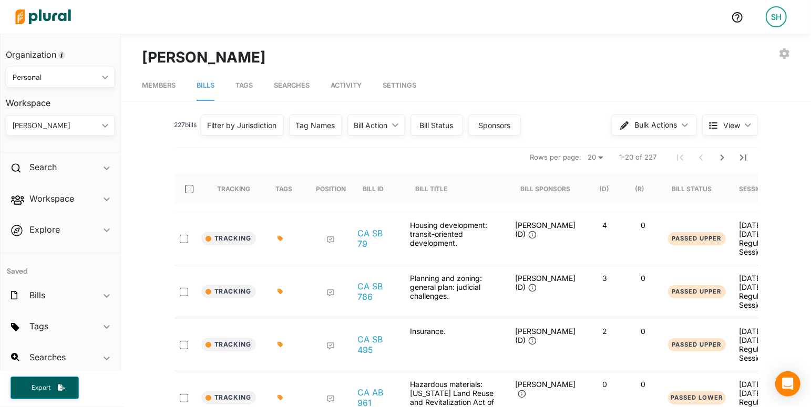
click at [306, 121] on div "Tag Names" at bounding box center [315, 125] width 39 height 11
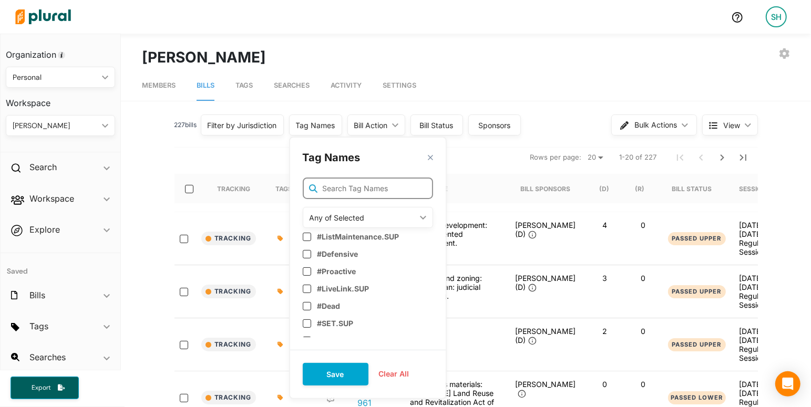
click at [329, 191] on input "text" at bounding box center [368, 189] width 130 height 22
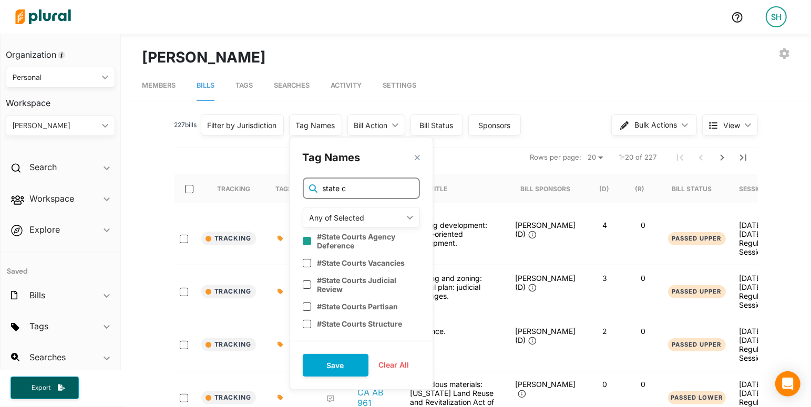
type input "state c"
click at [310, 248] on div "#State Courts Agency Deference" at bounding box center [361, 242] width 117 height 22
checkbox input "true"
click at [310, 259] on input "checkbox" at bounding box center [307, 262] width 8 height 8
checkbox input "true"
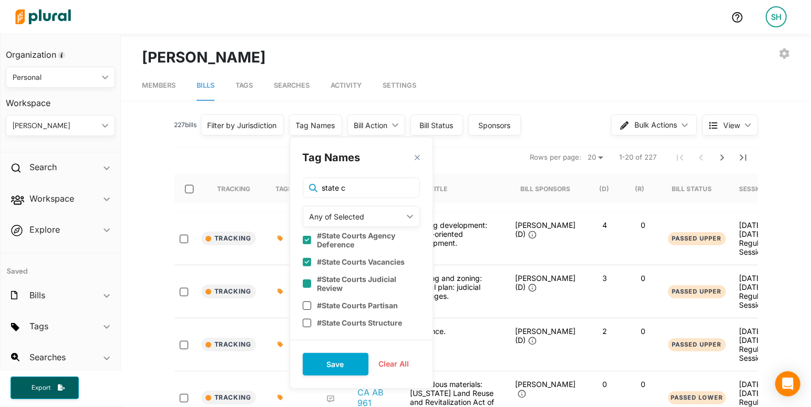
click at [310, 279] on div "#State Courts Judicial Review" at bounding box center [361, 284] width 117 height 26
checkbox input "true"
click at [310, 301] on div "#State Courts Partisan" at bounding box center [361, 305] width 117 height 17
checkbox input "true"
click at [310, 322] on input "checkbox" at bounding box center [307, 323] width 8 height 8
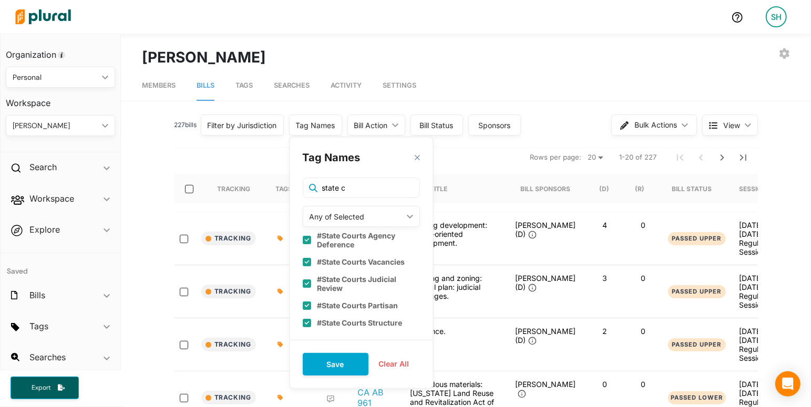
checkbox input "true"
click at [329, 361] on button "Save" at bounding box center [336, 364] width 66 height 23
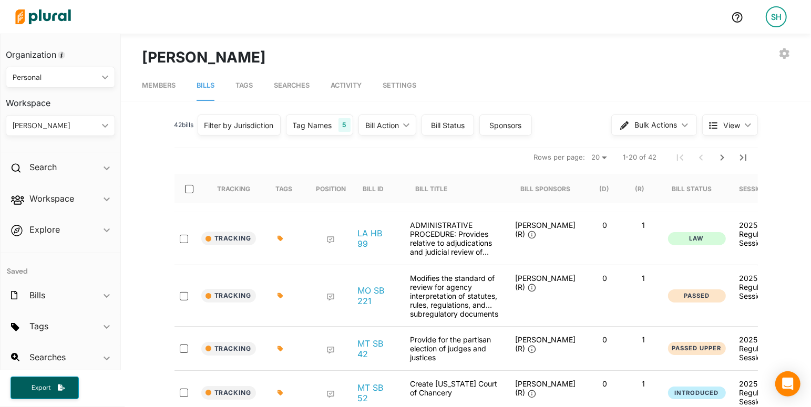
select select "50"
click option "50" at bounding box center [0, 0] width 0 height 0
click at [744, 125] on icon "ic_keyboard_arrow_down" at bounding box center [746, 125] width 11 height 5
click at [739, 172] on span "Cards" at bounding box center [756, 174] width 63 height 9
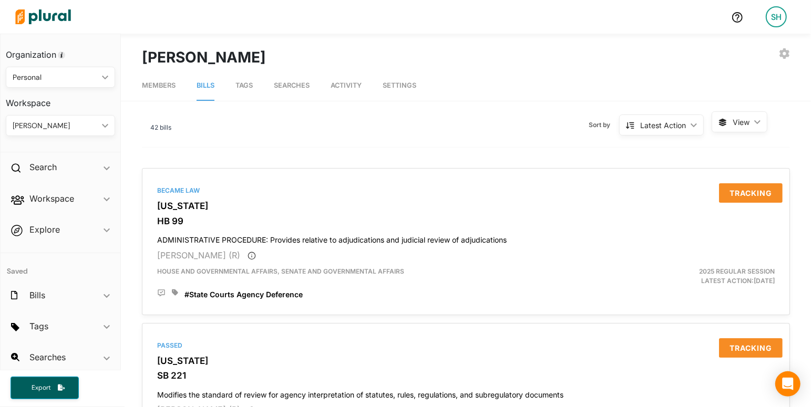
click at [745, 125] on span "View" at bounding box center [741, 122] width 17 height 11
click at [740, 150] on span "Table" at bounding box center [766, 146] width 63 height 9
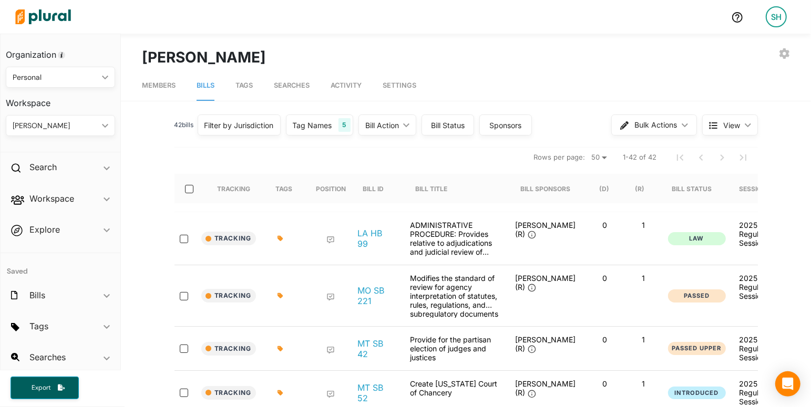
click at [736, 20] on icon at bounding box center [737, 17] width 11 height 11
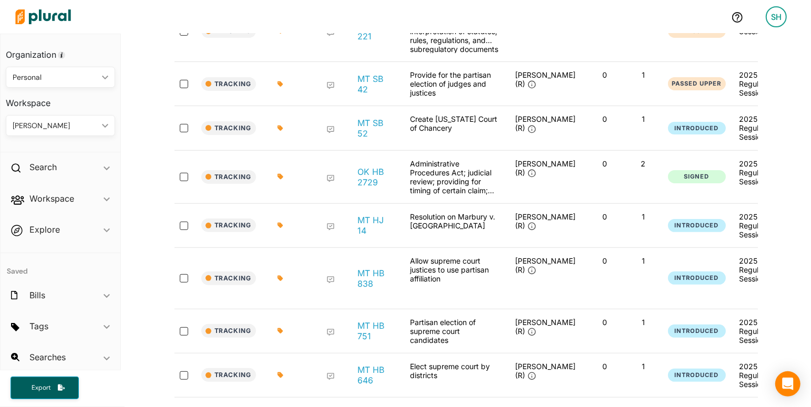
scroll to position [288, 0]
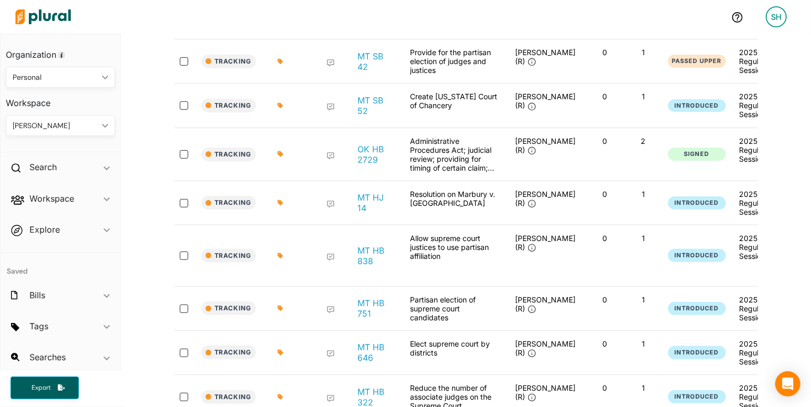
click at [163, 19] on div at bounding box center [367, 16] width 712 height 37
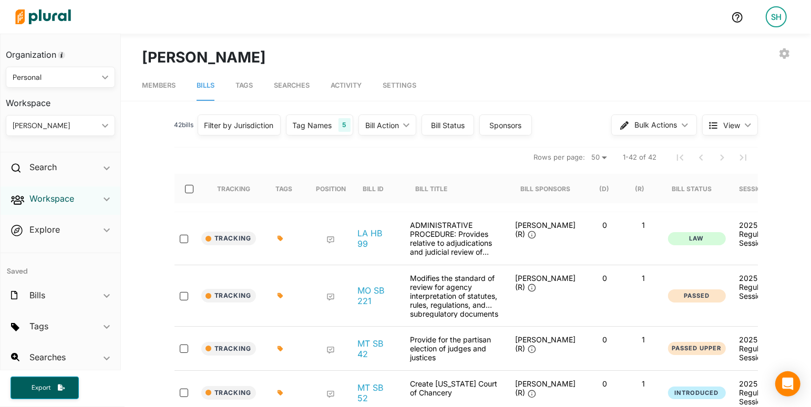
click at [70, 197] on h2 "Workspace" at bounding box center [51, 199] width 45 height 12
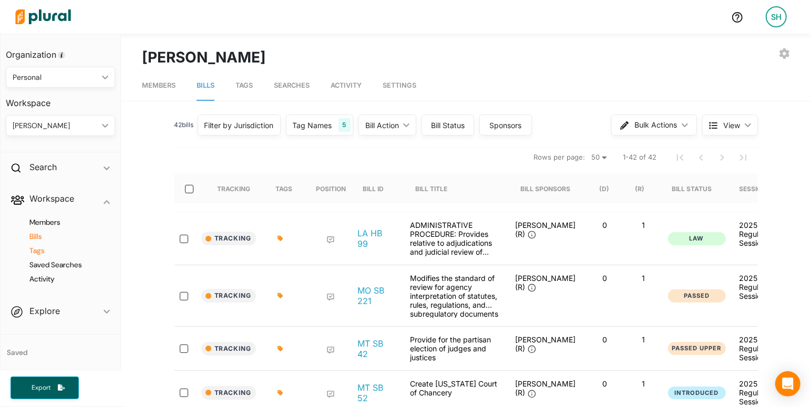
click at [44, 251] on h4 "Tags" at bounding box center [63, 251] width 94 height 10
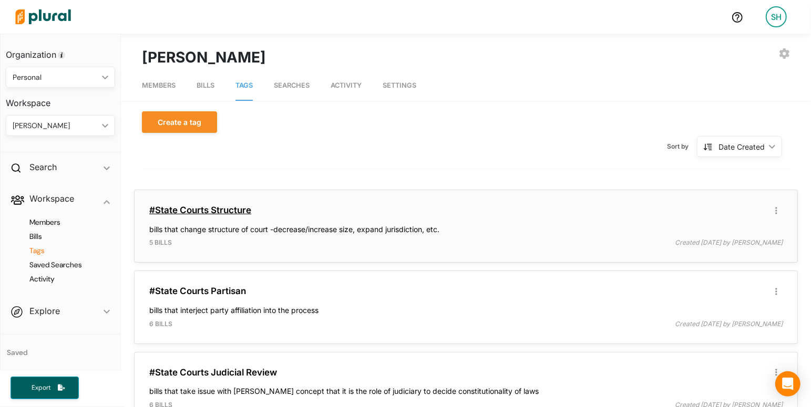
click at [218, 206] on link "#State Courts Structure" at bounding box center [200, 210] width 102 height 11
click at [774, 209] on button "button" at bounding box center [776, 210] width 13 height 13
click at [741, 232] on div "Edit/Share Tag" at bounding box center [743, 231] width 64 height 9
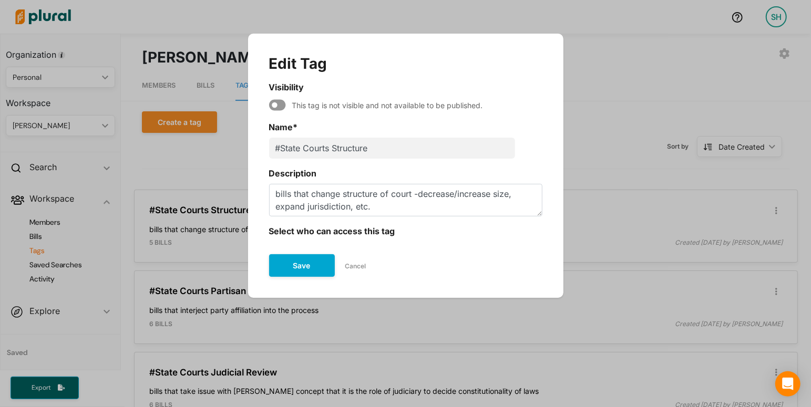
click at [276, 106] on icon "Modal" at bounding box center [277, 105] width 17 height 15
click at [281, 104] on icon "Modal" at bounding box center [277, 105] width 17 height 15
drag, startPoint x: 358, startPoint y: 269, endPoint x: 356, endPoint y: 276, distance: 8.2
click at [356, 276] on section "Edit Tag Visibility This tag is not visible and not available to be published. …" at bounding box center [406, 165] width 294 height 243
click at [351, 261] on button "Cancel" at bounding box center [356, 267] width 42 height 16
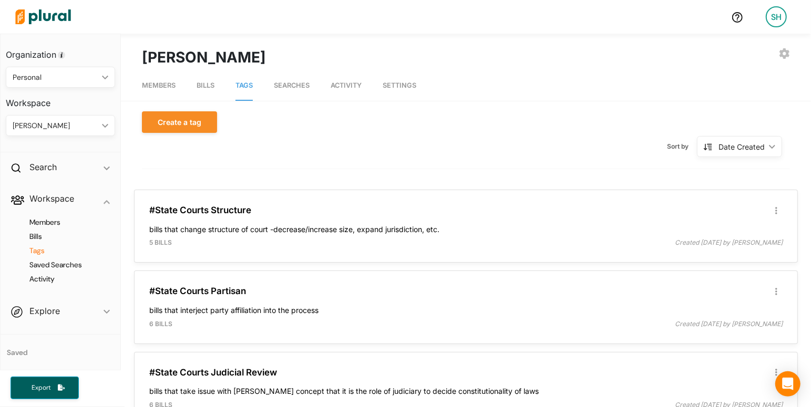
click at [341, 144] on div "Sort by Date Created ic_keyboard_arrow_down Date Created Date Created Alphanume…" at bounding box center [466, 146] width 648 height 27
drag, startPoint x: 455, startPoint y: 230, endPoint x: 155, endPoint y: 211, distance: 300.8
click at [155, 211] on div "#State Courts Structure Edit/Share Tag Delete Tag ic_group_add Created with Ske…" at bounding box center [466, 226] width 654 height 64
copy link "State Courts Structure"
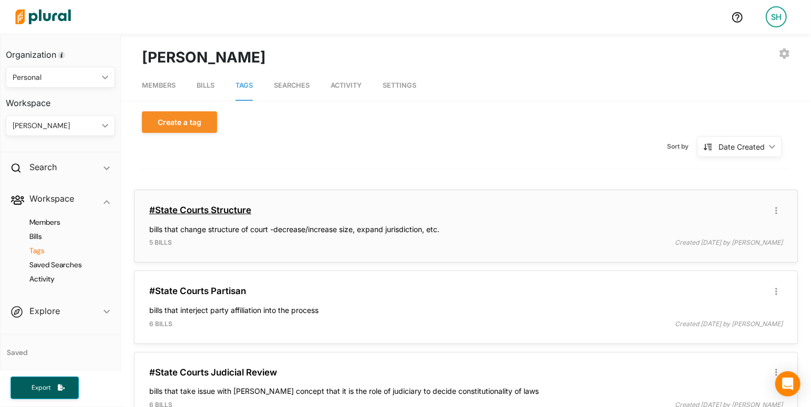
click at [216, 211] on link "#State Courts Structure" at bounding box center [200, 210] width 102 height 11
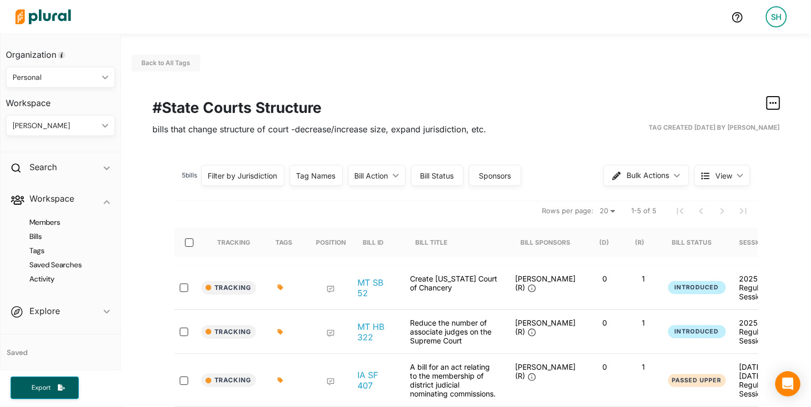
click at [776, 104] on icon "button" at bounding box center [773, 103] width 7 height 8
click at [742, 123] on div "Edit/Share Tag" at bounding box center [740, 123] width 64 height 9
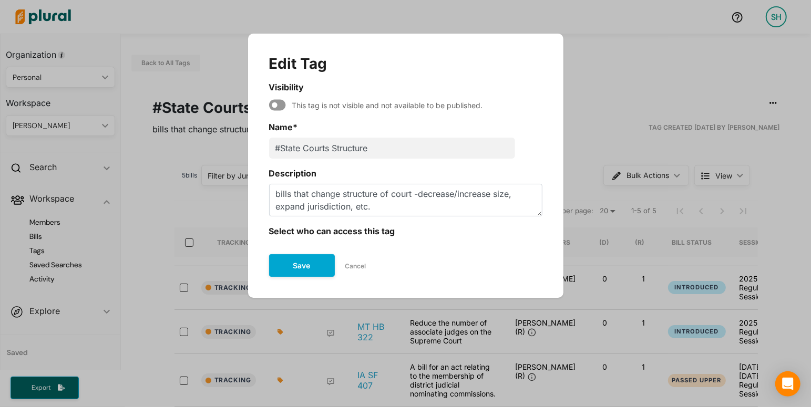
click at [277, 105] on icon "Modal" at bounding box center [277, 105] width 17 height 11
click at [318, 264] on button "Save" at bounding box center [302, 265] width 66 height 23
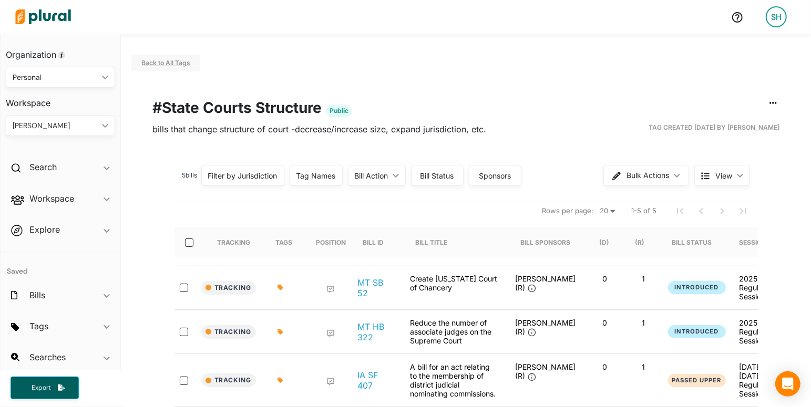
click at [181, 60] on span "Back to All Tags" at bounding box center [165, 63] width 49 height 8
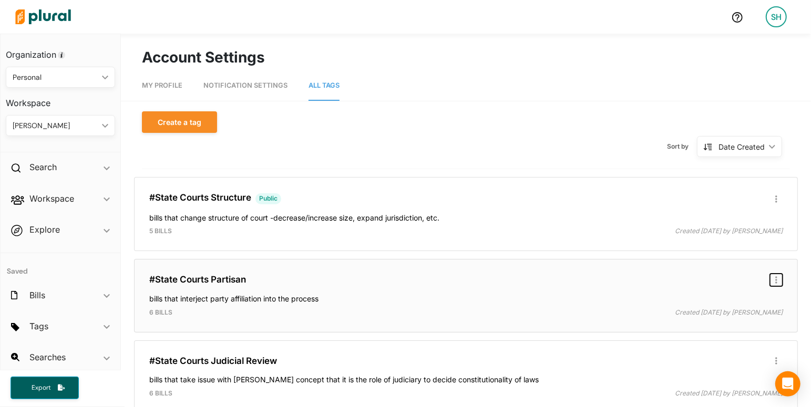
click at [774, 279] on button "button" at bounding box center [776, 280] width 13 height 13
click at [716, 298] on div "Edit/Share Tag" at bounding box center [743, 300] width 64 height 9
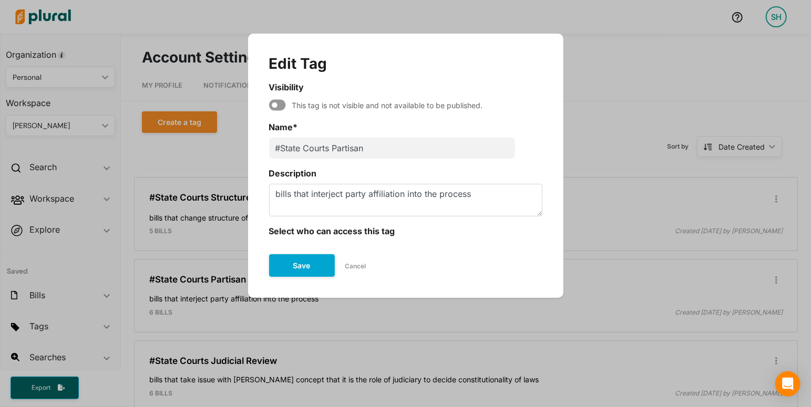
click at [275, 106] on icon "Modal" at bounding box center [277, 105] width 17 height 15
click at [294, 260] on button "Save" at bounding box center [302, 265] width 66 height 23
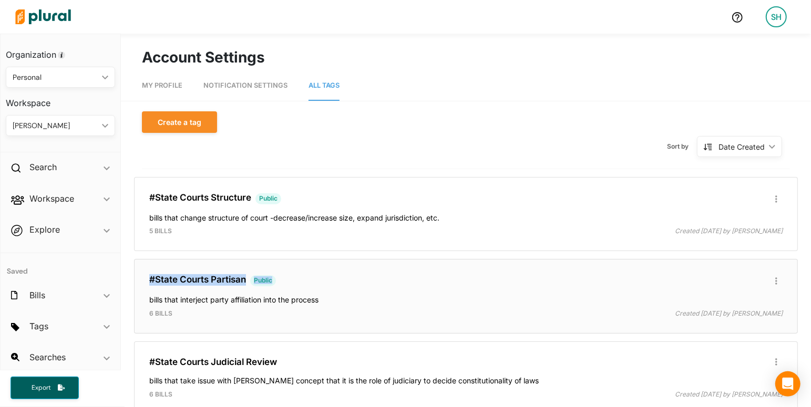
drag, startPoint x: 334, startPoint y: 299, endPoint x: 144, endPoint y: 276, distance: 192.1
click at [144, 276] on div "#State Courts Partisan Public Edit/Share Tag Delete Tag ic_group_add Created wi…" at bounding box center [466, 296] width 654 height 65
copy h3 "#State Courts Partisan Public"
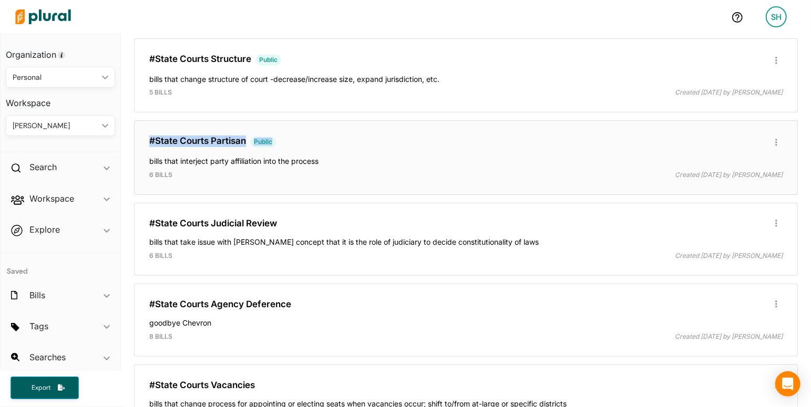
scroll to position [139, 0]
click at [776, 218] on button "button" at bounding box center [776, 223] width 13 height 13
click at [721, 239] on div "Edit/Share Tag" at bounding box center [743, 243] width 64 height 9
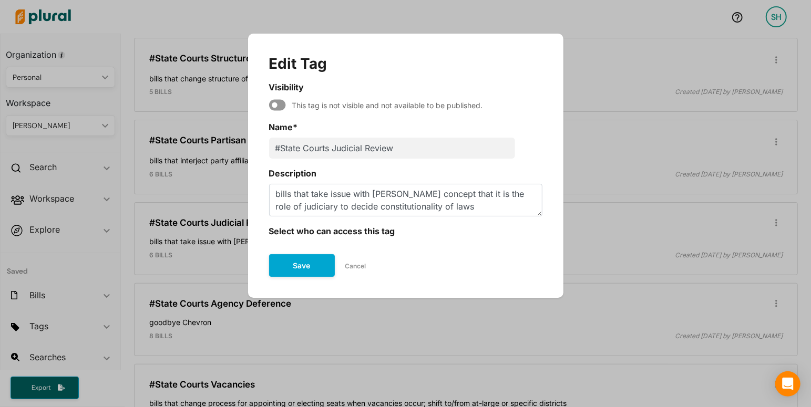
click at [275, 108] on icon "Modal" at bounding box center [277, 105] width 17 height 15
click at [302, 272] on button "Save" at bounding box center [302, 265] width 66 height 23
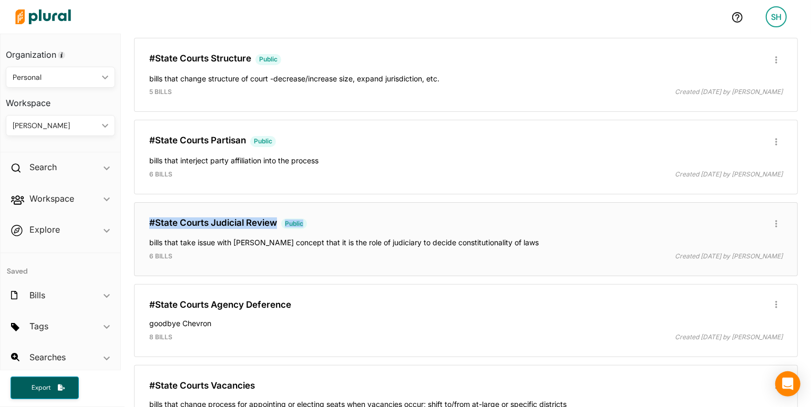
drag, startPoint x: 536, startPoint y: 245, endPoint x: 139, endPoint y: 214, distance: 398.0
click at [139, 214] on div "#State Courts Judicial Review Public Edit/Share Tag Delete Tag ic_group_add Cre…" at bounding box center [466, 239] width 654 height 65
copy h3 "#State Courts Judicial Review Public"
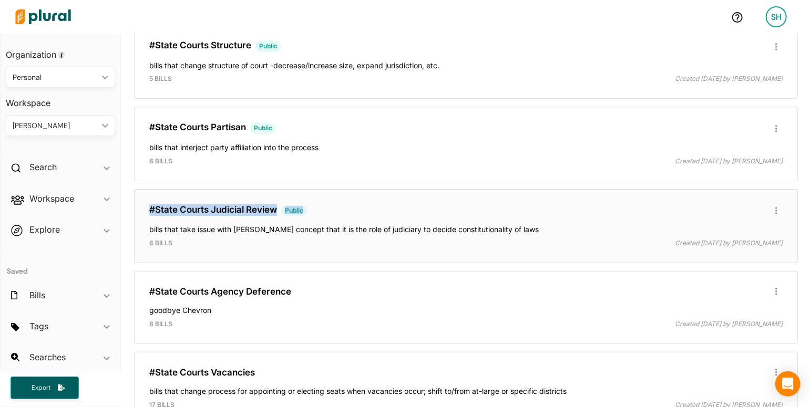
scroll to position [252, 0]
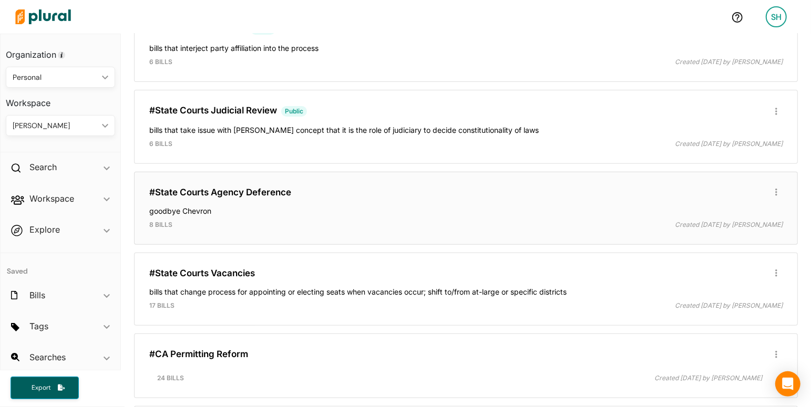
click at [503, 203] on h4 "goodbye Chevron" at bounding box center [465, 209] width 633 height 14
click at [781, 186] on button "button" at bounding box center [776, 192] width 13 height 13
click at [756, 203] on link "Edit/Share Tag" at bounding box center [736, 213] width 92 height 24
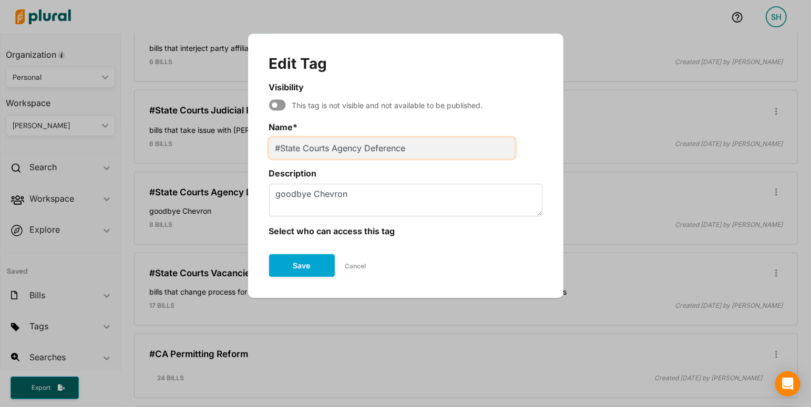
drag, startPoint x: 282, startPoint y: 150, endPoint x: 238, endPoint y: 149, distance: 44.2
click at [269, 149] on input "#State Courts Agency Deference" at bounding box center [392, 148] width 246 height 21
click at [276, 105] on icon "Modal" at bounding box center [277, 105] width 17 height 15
click at [293, 270] on button "Save" at bounding box center [302, 265] width 66 height 23
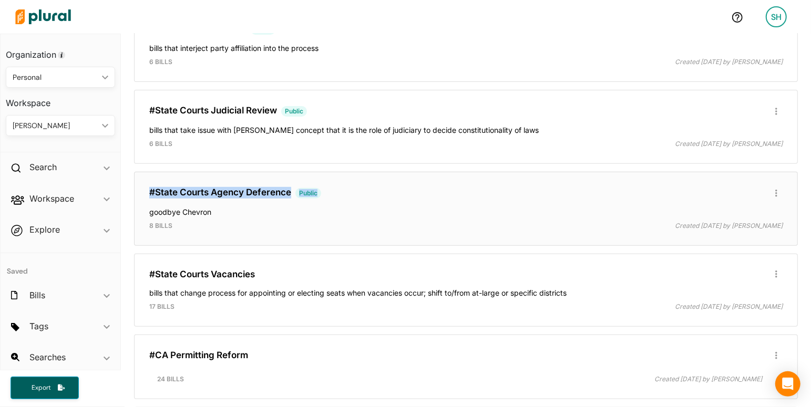
drag, startPoint x: 221, startPoint y: 212, endPoint x: 144, endPoint y: 189, distance: 80.3
click at [144, 189] on div "#State Courts Agency Deference Public Edit/Share Tag Delete Tag ic_group_add Cr…" at bounding box center [466, 209] width 654 height 65
copy h3 "#State Courts Agency Deference Public"
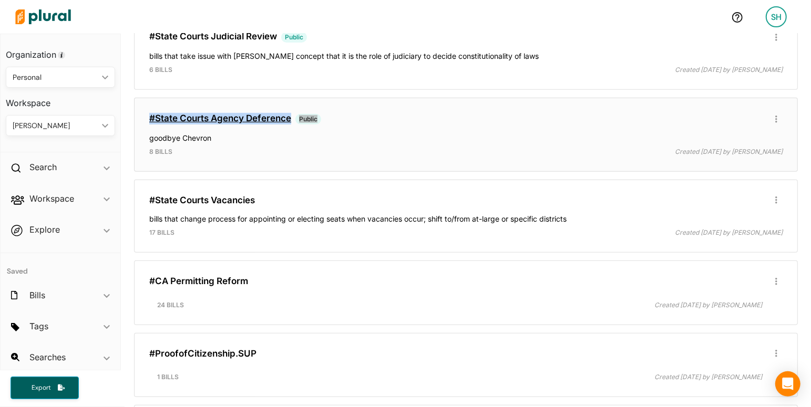
scroll to position [327, 0]
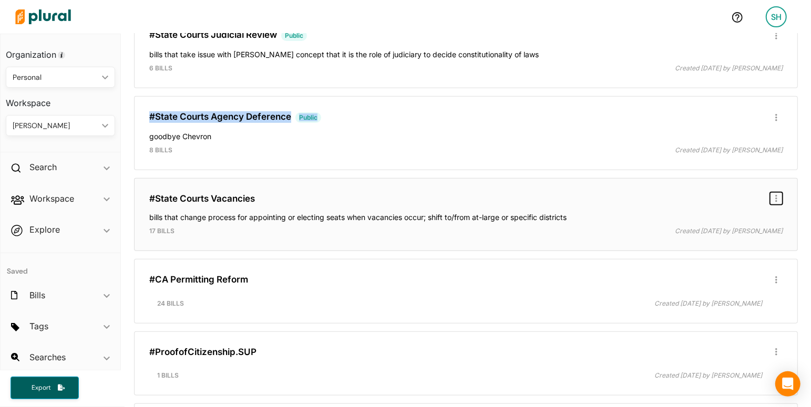
click at [780, 193] on button "button" at bounding box center [776, 198] width 13 height 13
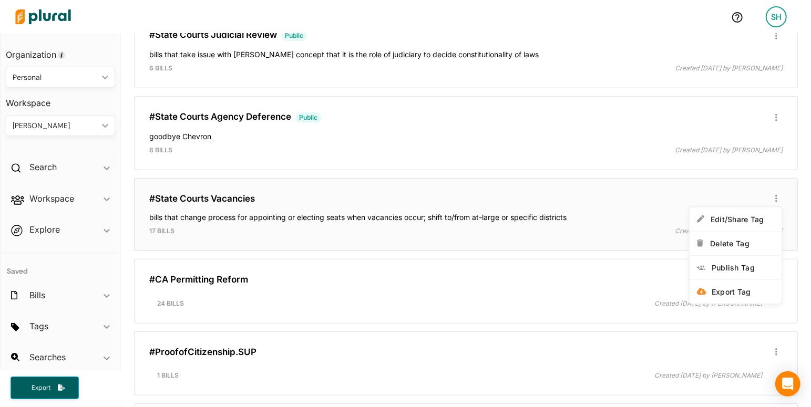
click at [573, 187] on div "#State Courts Vacancies Edit/Share Tag Delete Tag ic_group_add Created with Ske…" at bounding box center [466, 215] width 654 height 64
click at [777, 196] on icon "button" at bounding box center [776, 199] width 2 height 7
click at [722, 215] on div "Edit/Share Tag" at bounding box center [743, 219] width 64 height 9
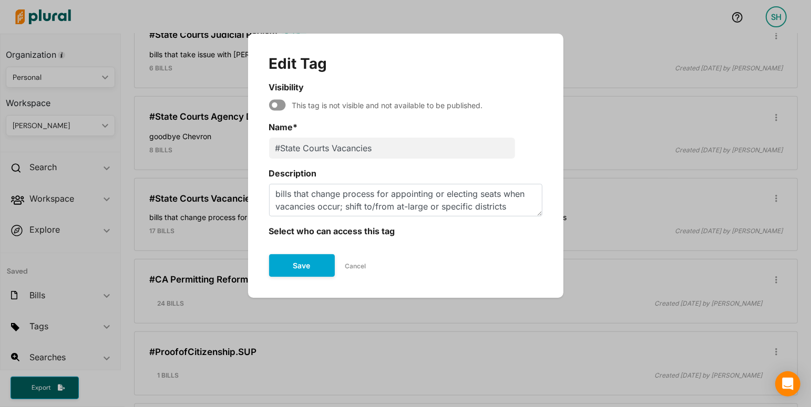
click at [276, 106] on icon "Modal" at bounding box center [277, 105] width 17 height 15
click at [311, 271] on button "Save" at bounding box center [302, 265] width 66 height 23
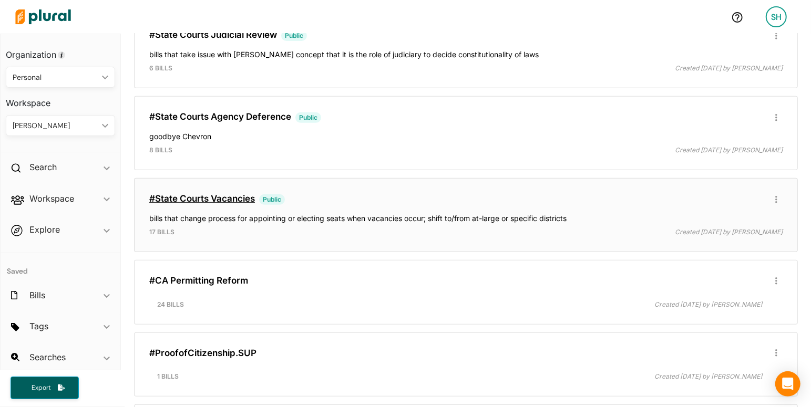
click at [226, 194] on link "#State Courts Vacancies" at bounding box center [202, 198] width 106 height 11
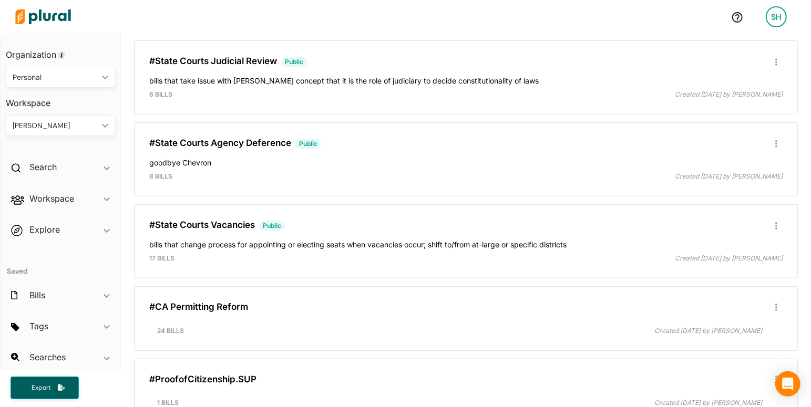
scroll to position [325, 0]
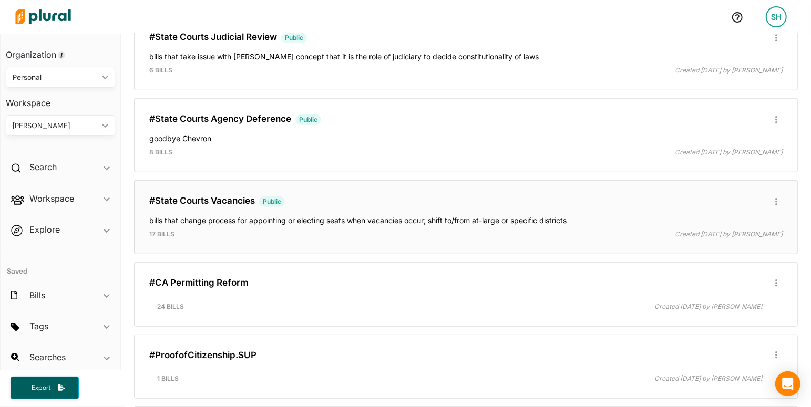
drag, startPoint x: 146, startPoint y: 190, endPoint x: 582, endPoint y: 218, distance: 437.7
click at [582, 218] on div "#State Courts Vacancies Public Edit/Share Tag Delete Tag ic_group_add Created w…" at bounding box center [466, 217] width 654 height 65
copy div "Edit/Share Tag Delete Tag ic_group_add Created with Sketch. Publish Tag Export …"
click at [307, 79] on div "#State Courts Judicial Review Public Edit/Share Tag Delete Tag ic_group_add Cre…" at bounding box center [466, 53] width 654 height 65
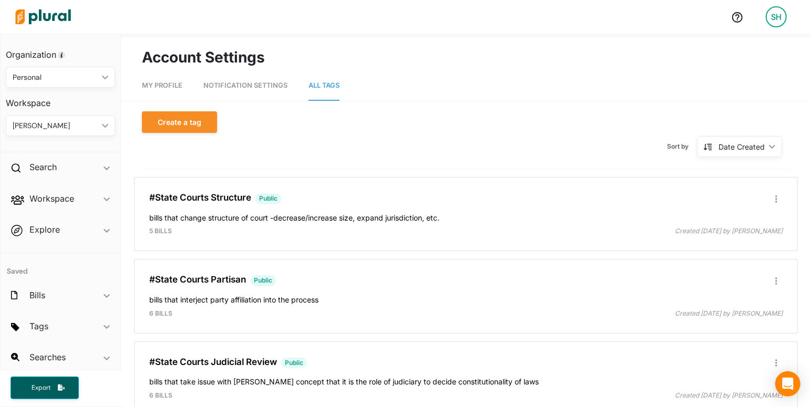
click at [219, 14] on div at bounding box center [367, 16] width 712 height 37
